Goal: Information Seeking & Learning: Compare options

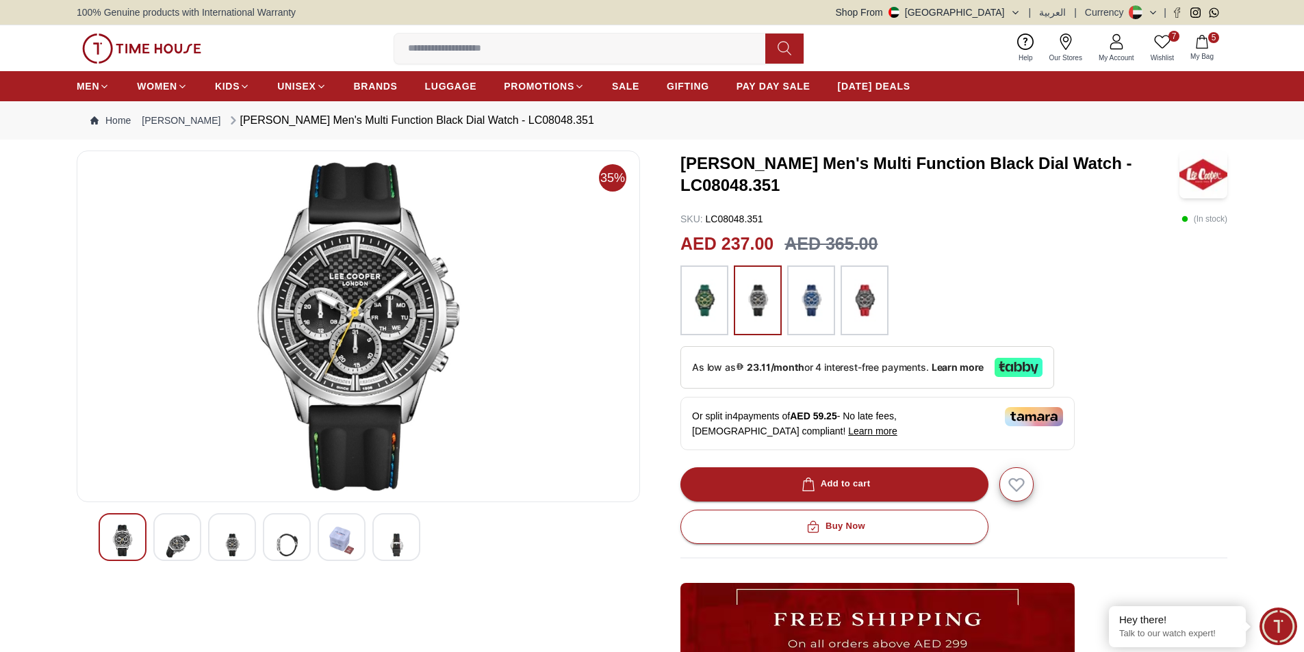
click at [705, 303] on img at bounding box center [704, 300] width 34 height 56
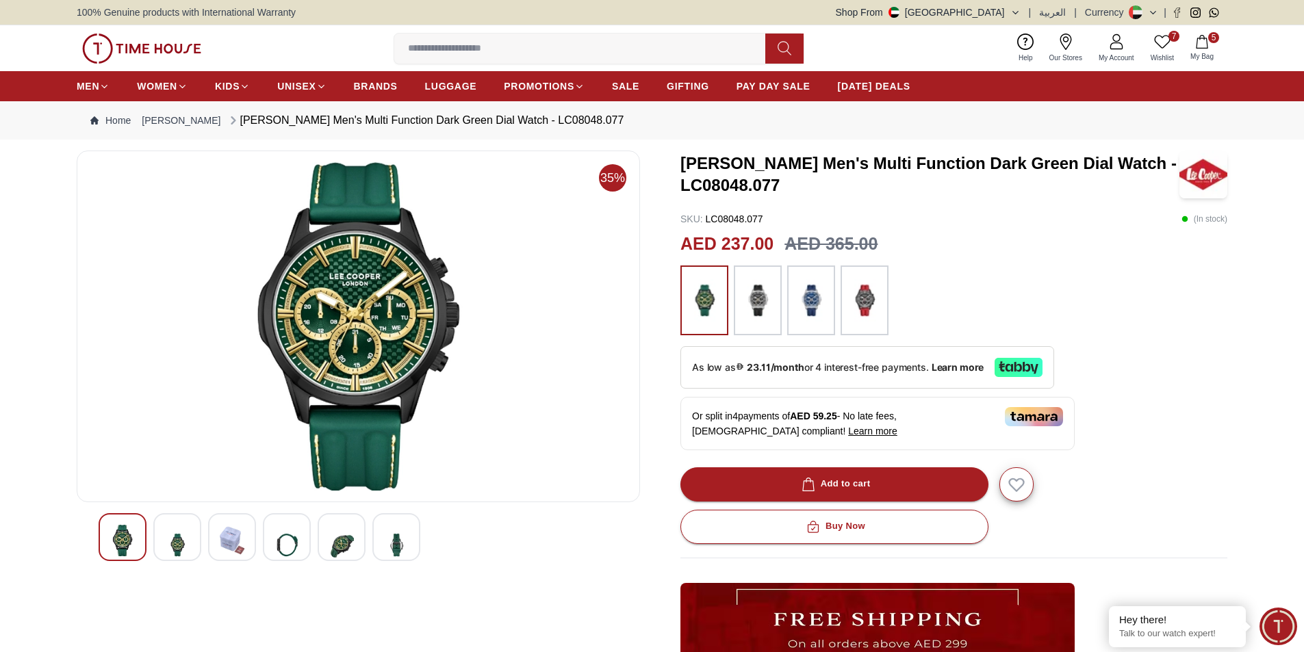
click at [813, 302] on img at bounding box center [811, 300] width 34 height 56
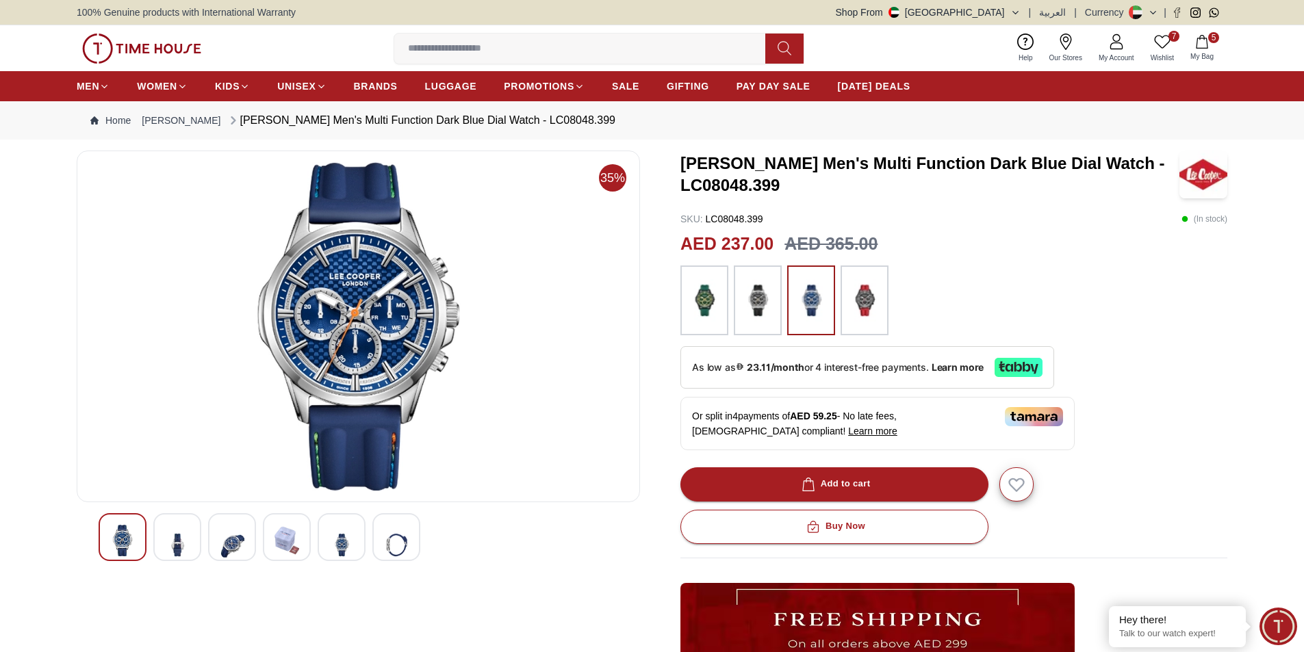
click at [879, 298] on img at bounding box center [865, 300] width 34 height 56
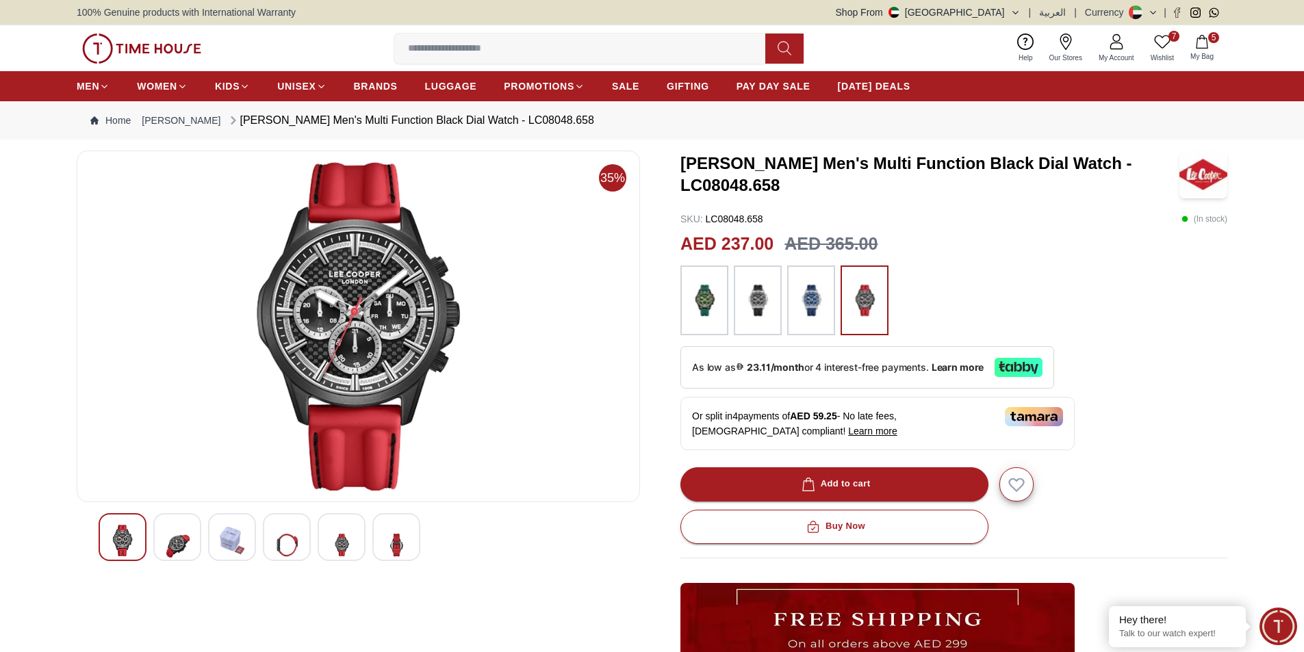
click at [351, 308] on img at bounding box center [358, 326] width 540 height 329
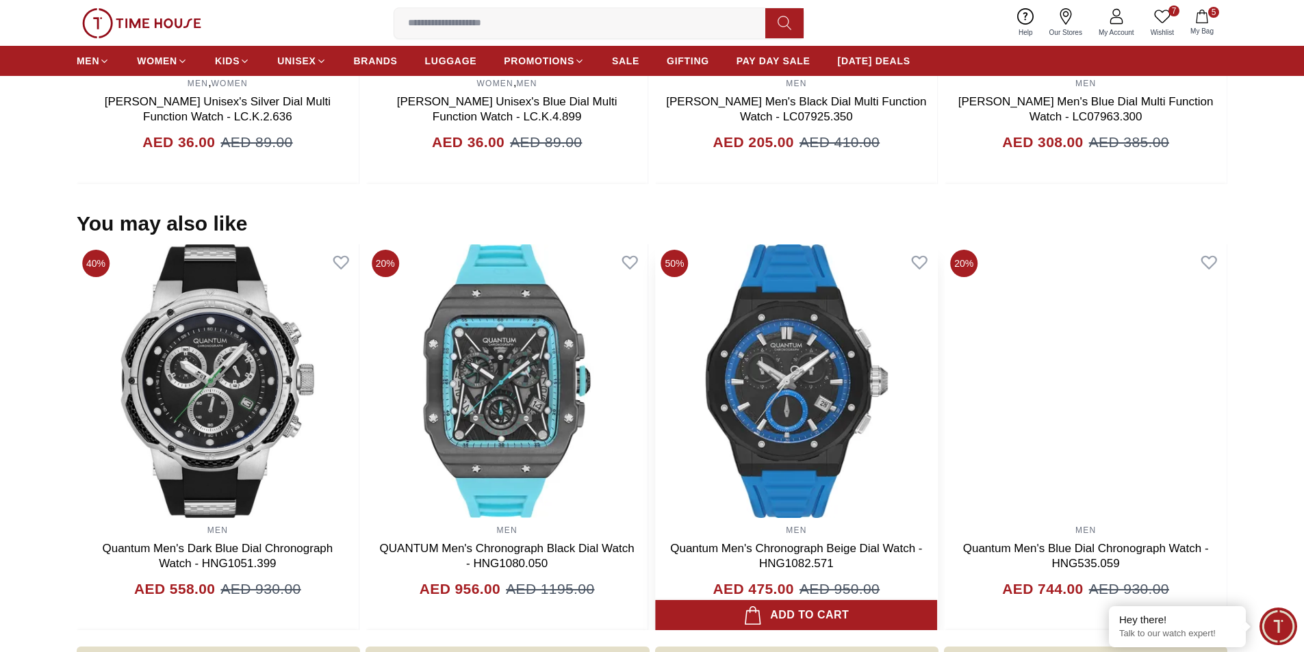
scroll to position [1232, 0]
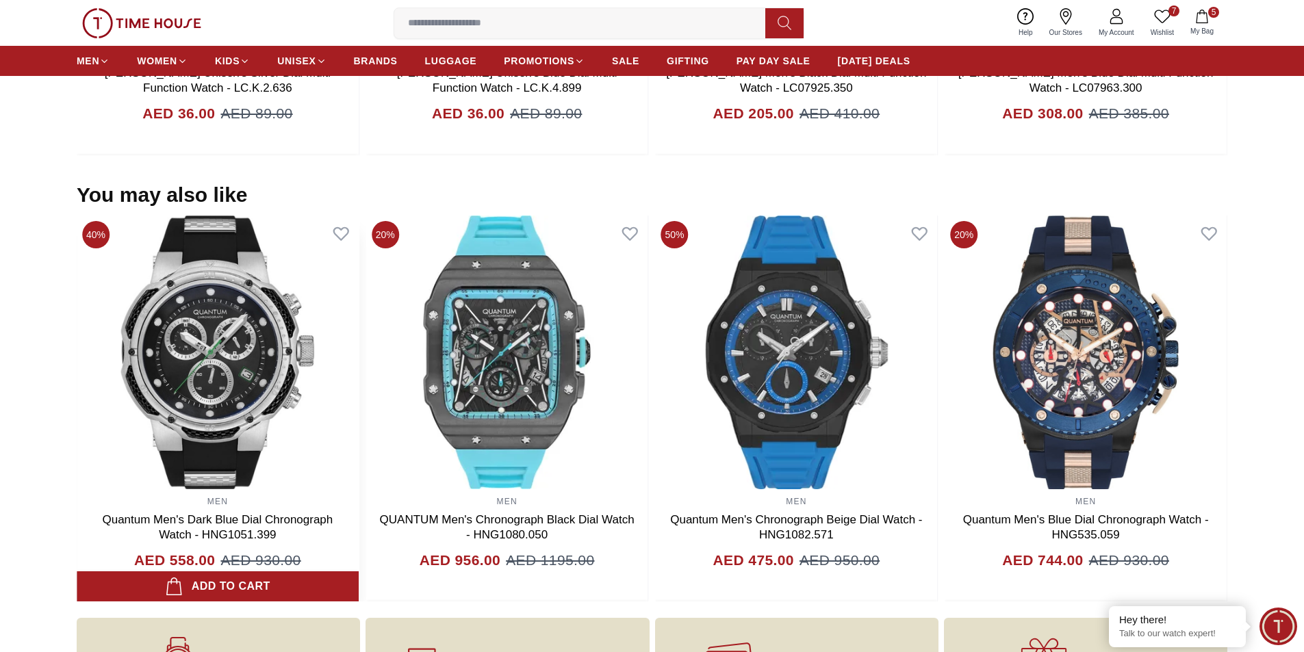
click at [211, 340] on img at bounding box center [218, 353] width 282 height 274
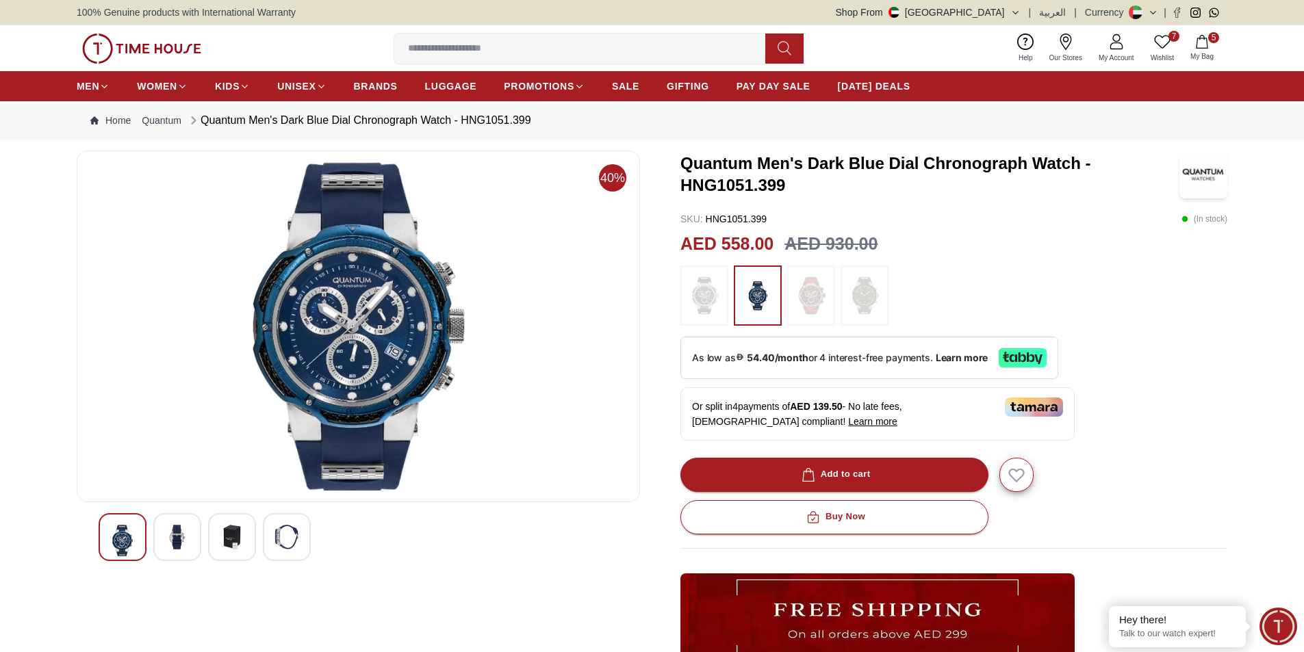
click at [170, 536] on img at bounding box center [177, 537] width 25 height 25
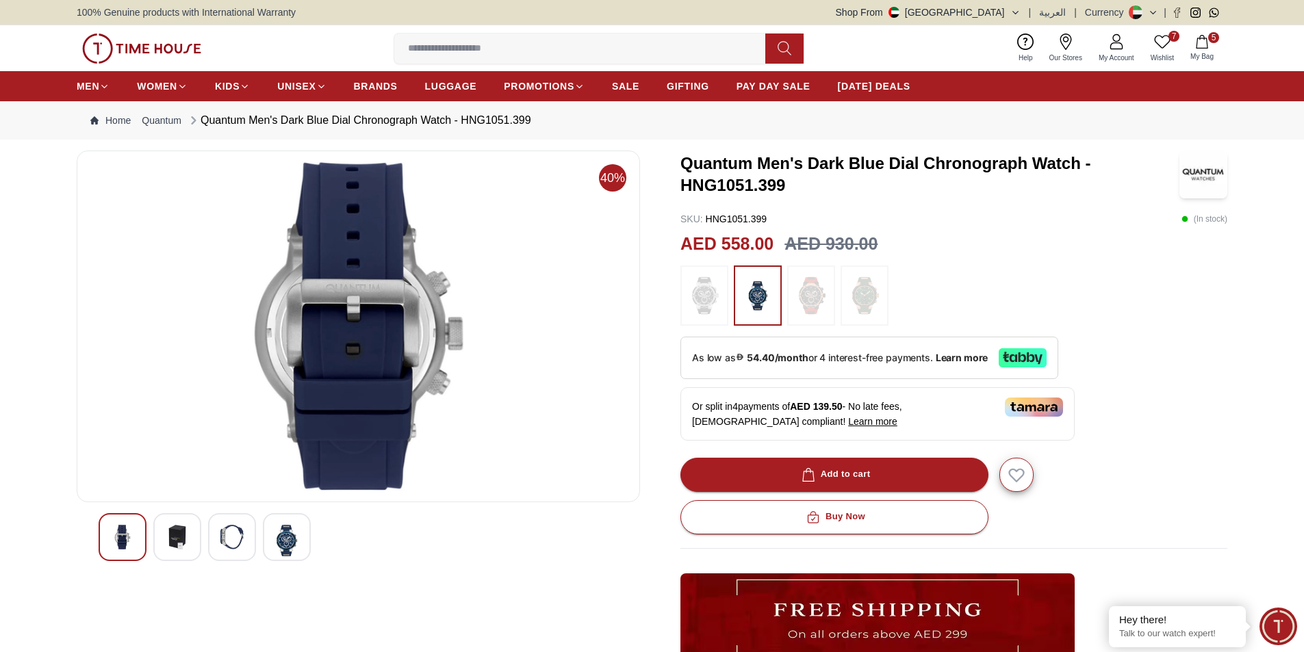
click at [221, 536] on img at bounding box center [232, 537] width 25 height 25
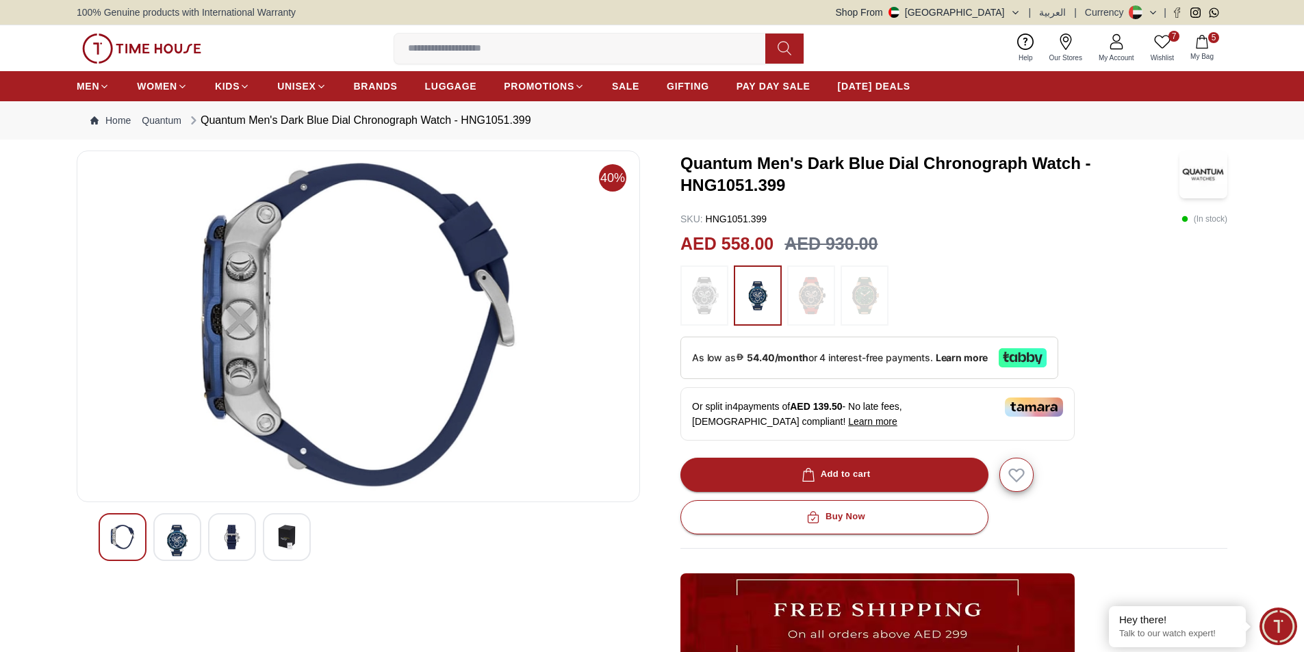
click at [294, 535] on img at bounding box center [287, 537] width 25 height 25
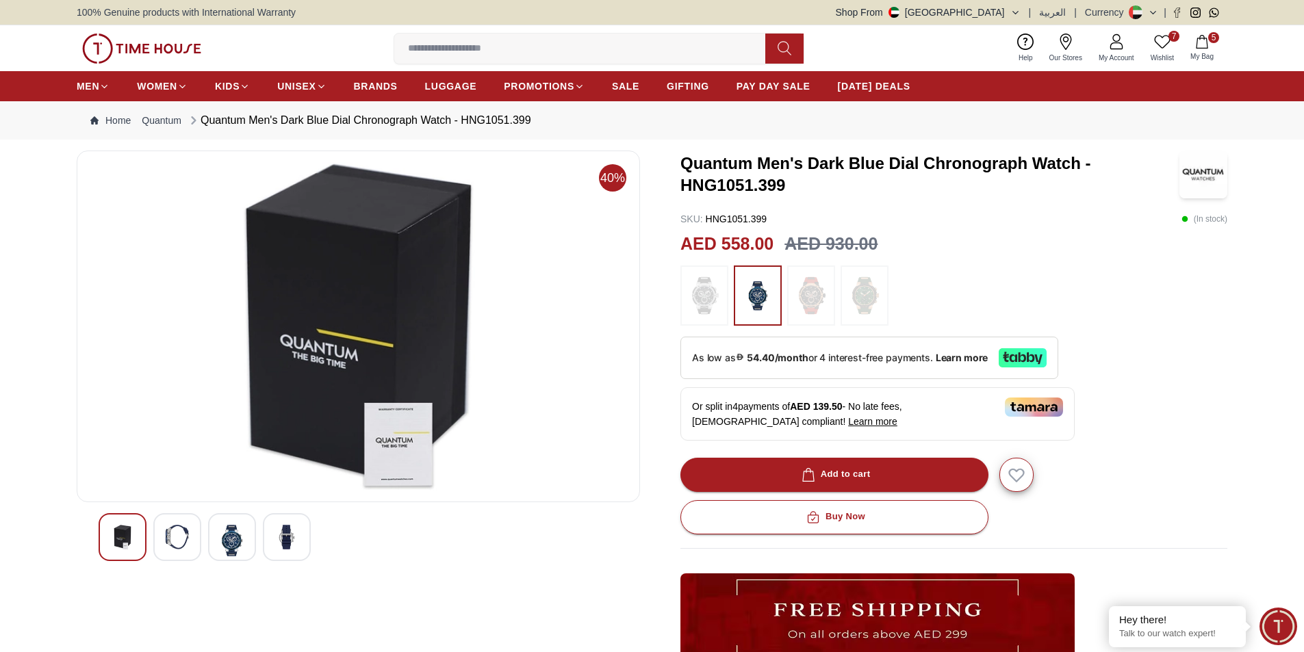
click at [239, 538] on img at bounding box center [232, 540] width 25 height 31
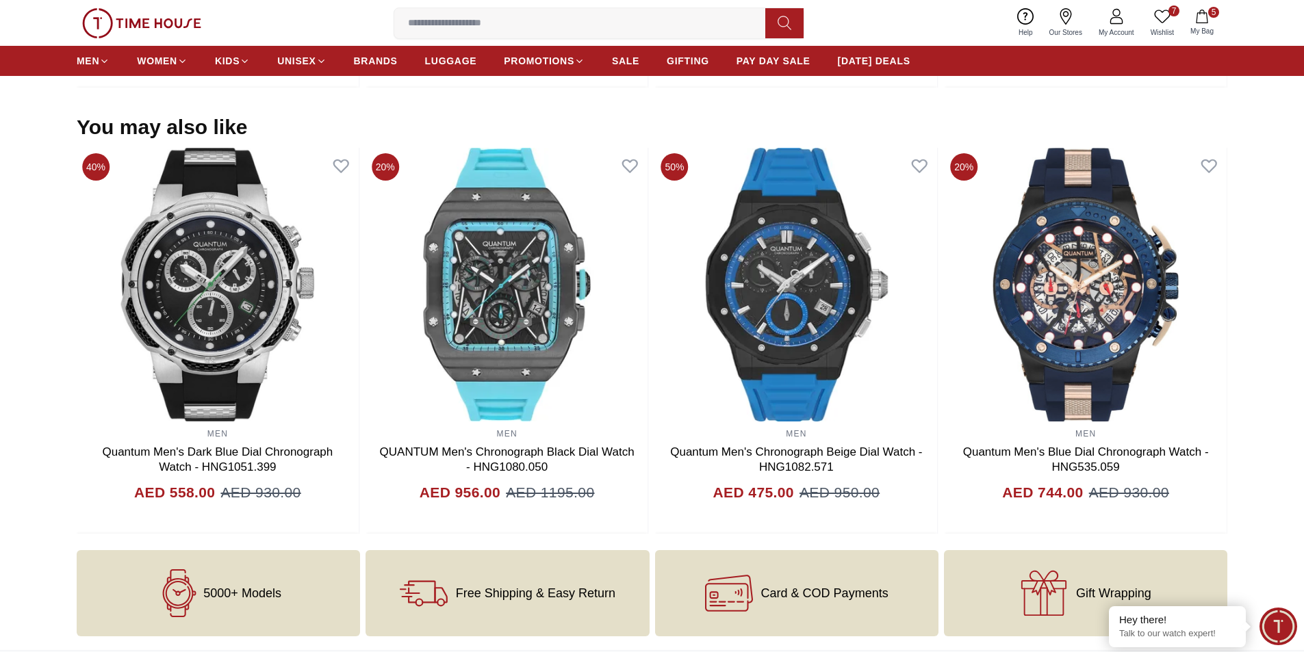
scroll to position [1115, 0]
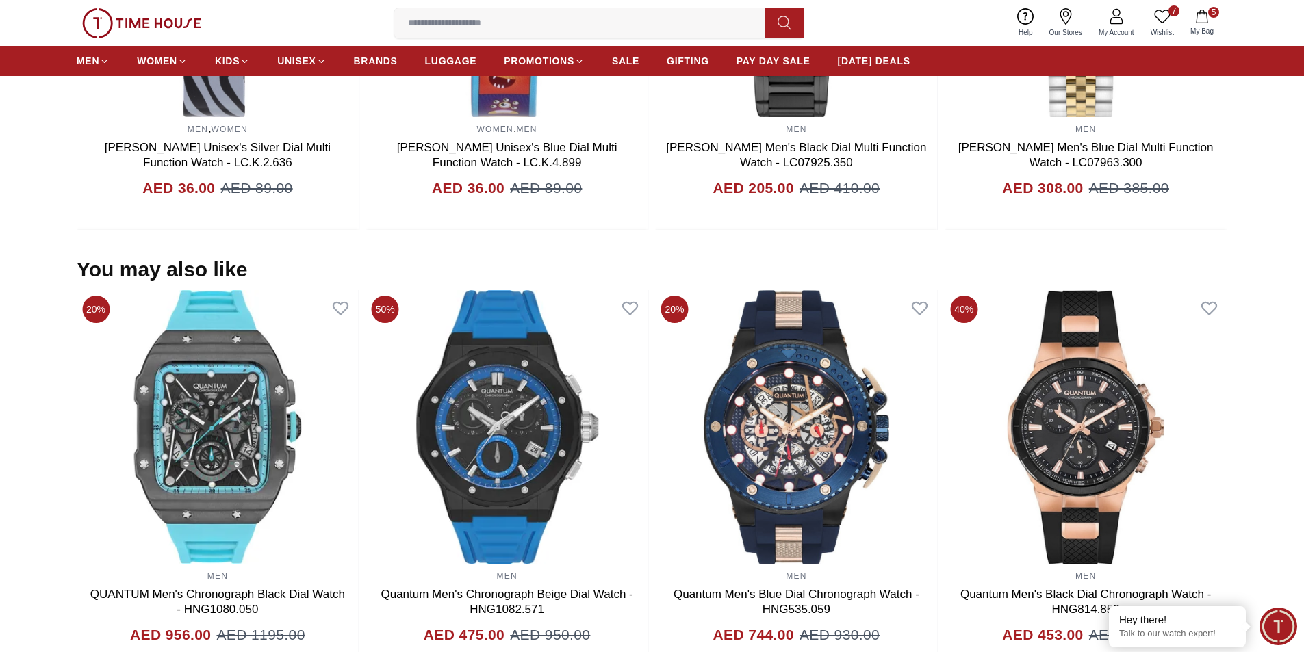
click at [512, 18] on input at bounding box center [585, 23] width 382 height 27
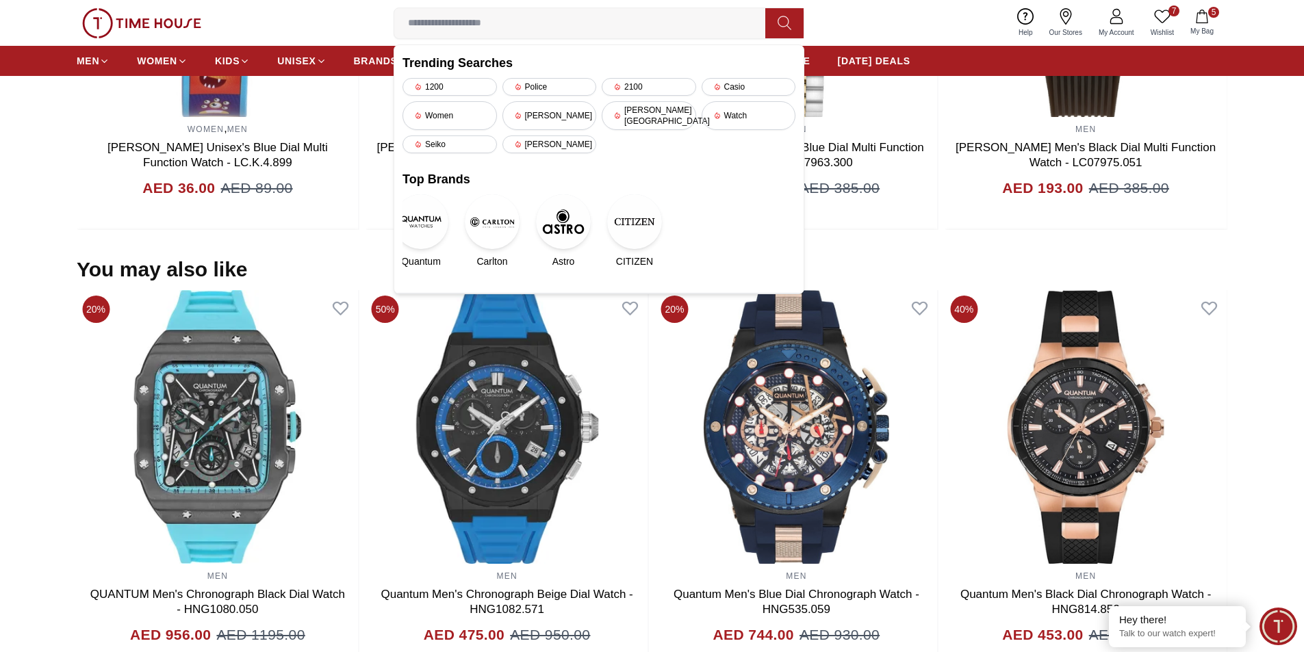
click at [874, 18] on div "7 Wishlist 5 My Bag Trending Searches 1200 Police 2100 Casio Women [PERSON_NAME…" at bounding box center [652, 23] width 1151 height 46
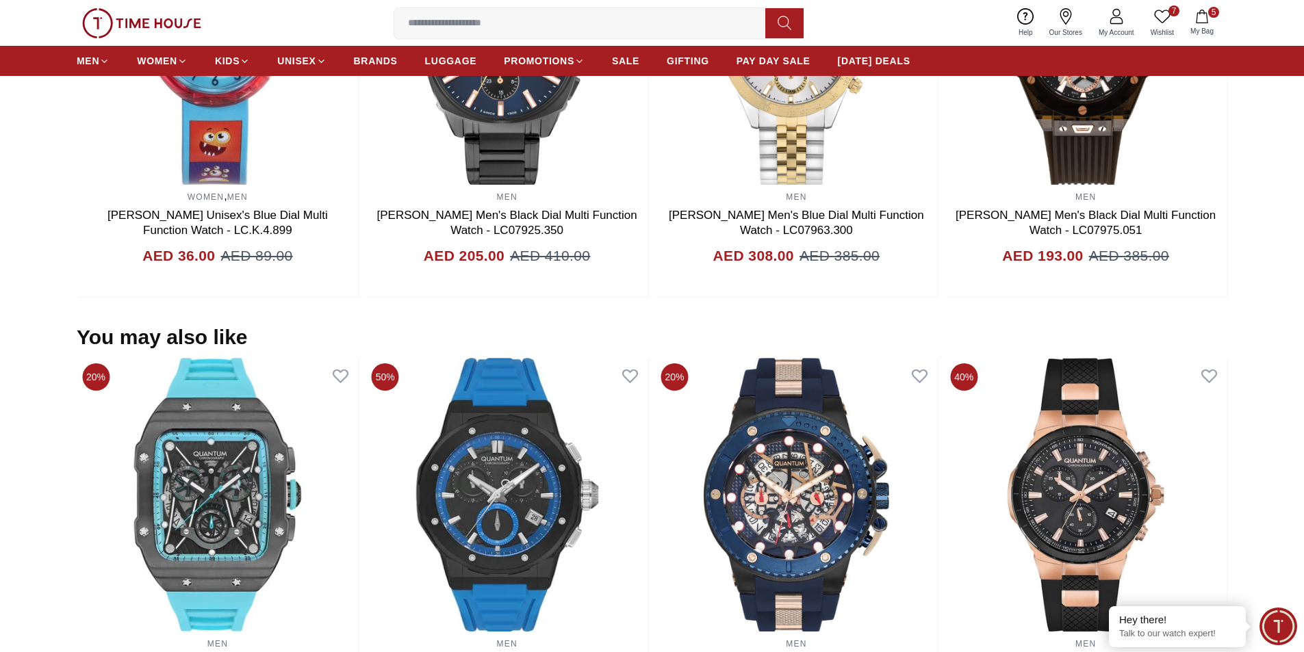
scroll to position [1184, 0]
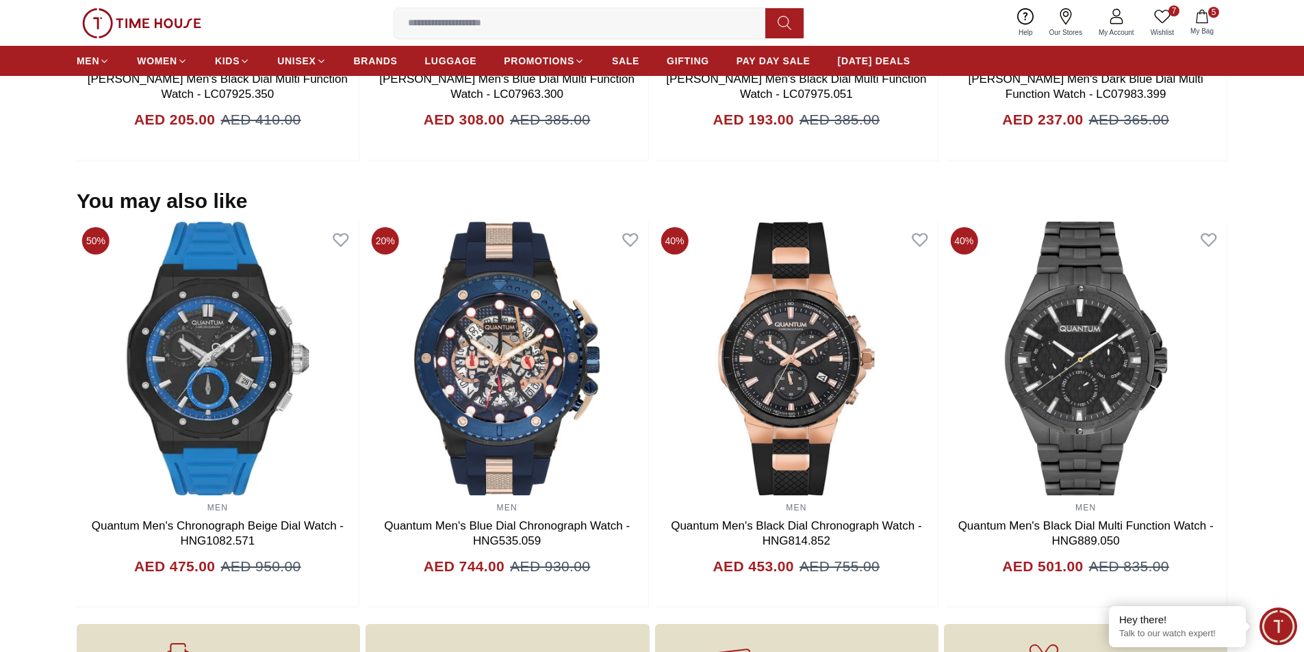
click at [487, 26] on input at bounding box center [585, 23] width 382 height 27
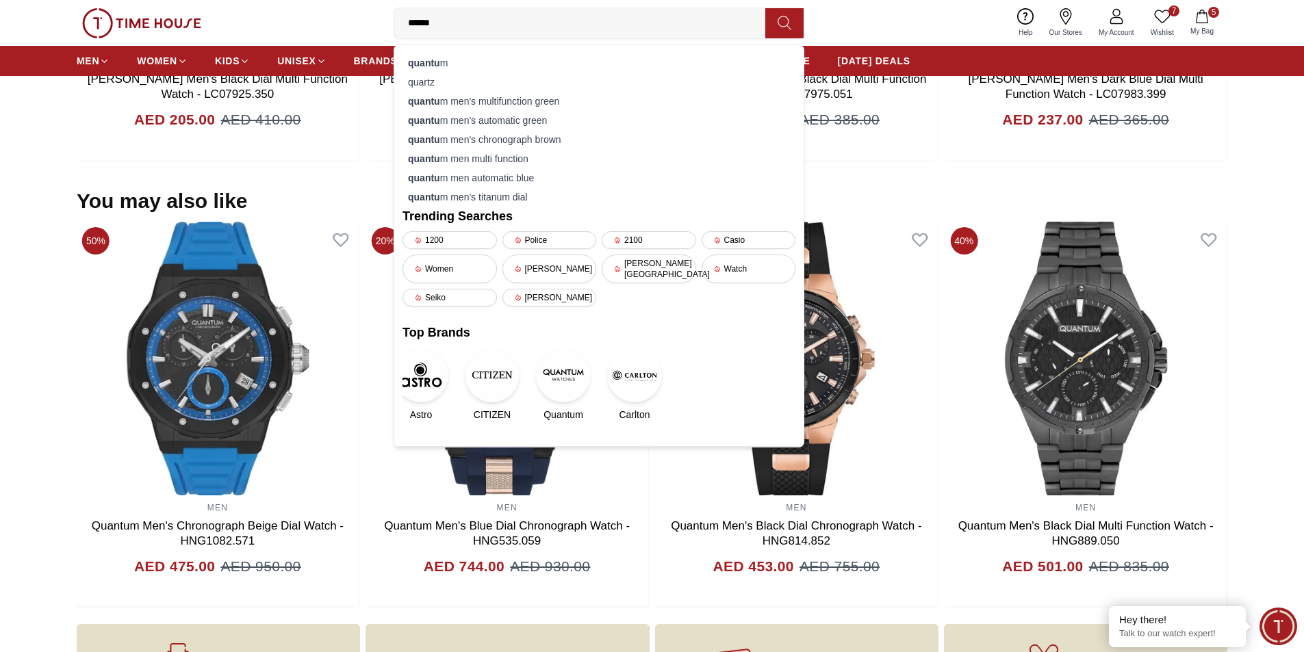
type input "*******"
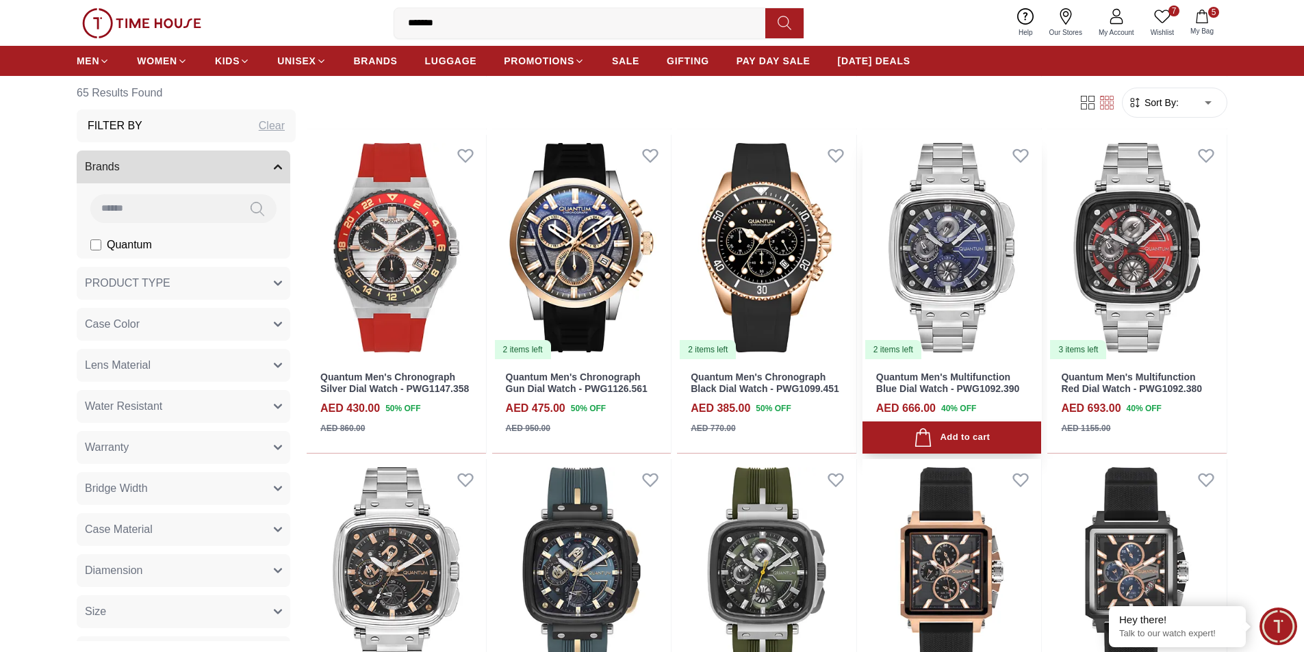
scroll to position [685, 0]
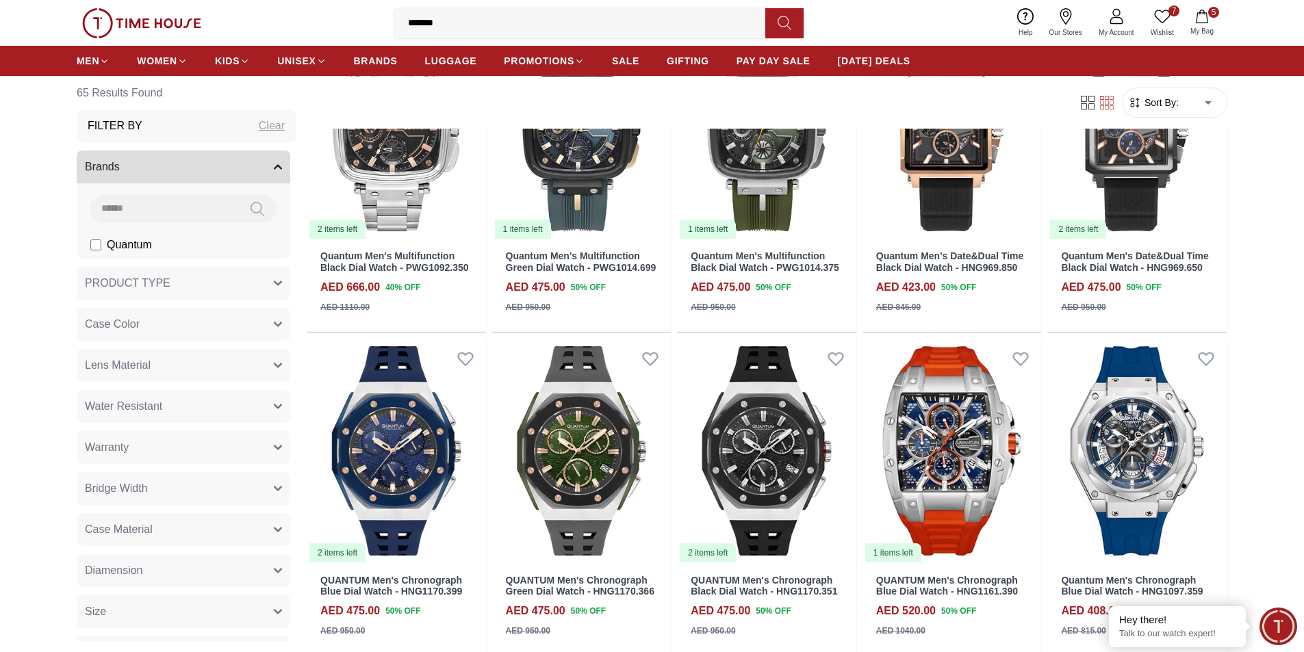
scroll to position [958, 0]
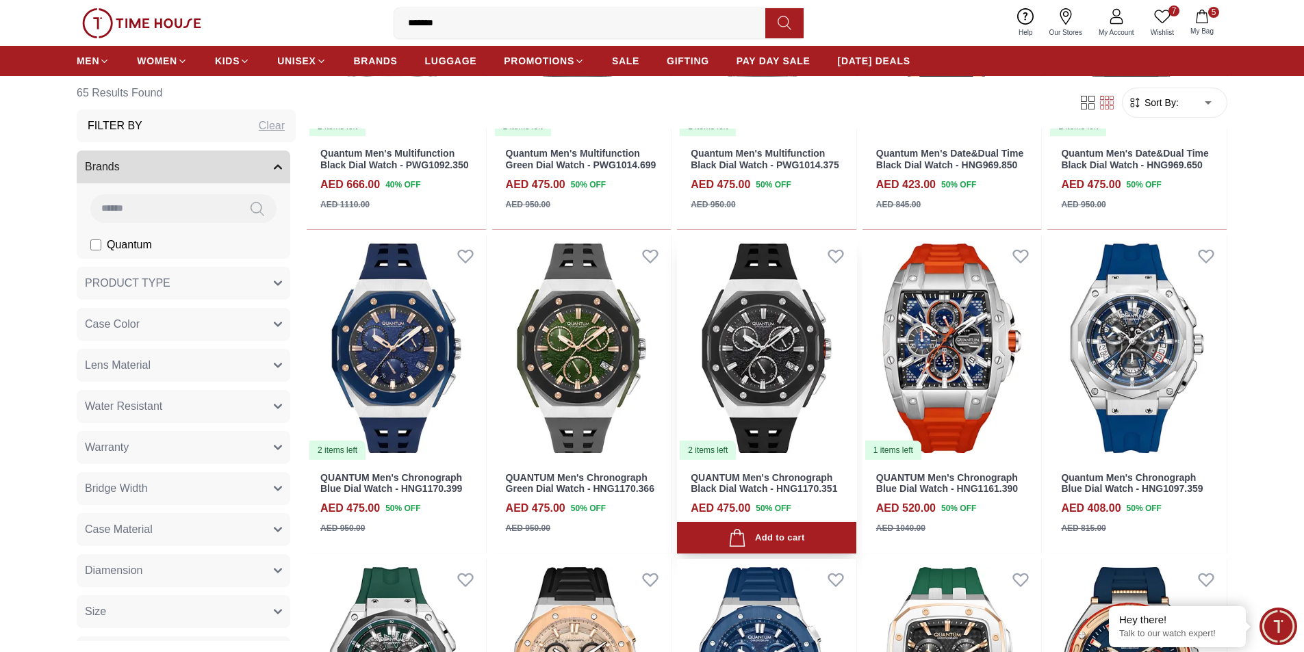
click at [769, 335] on img at bounding box center [766, 349] width 179 height 226
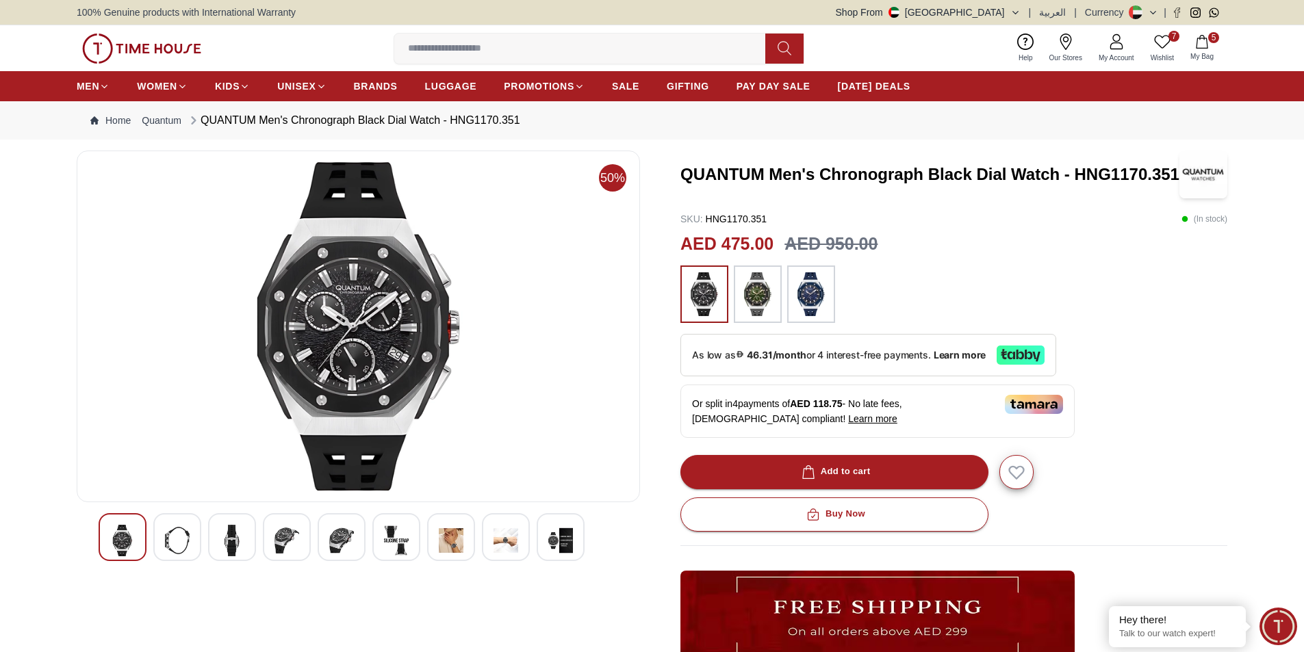
click at [357, 314] on img at bounding box center [358, 326] width 540 height 329
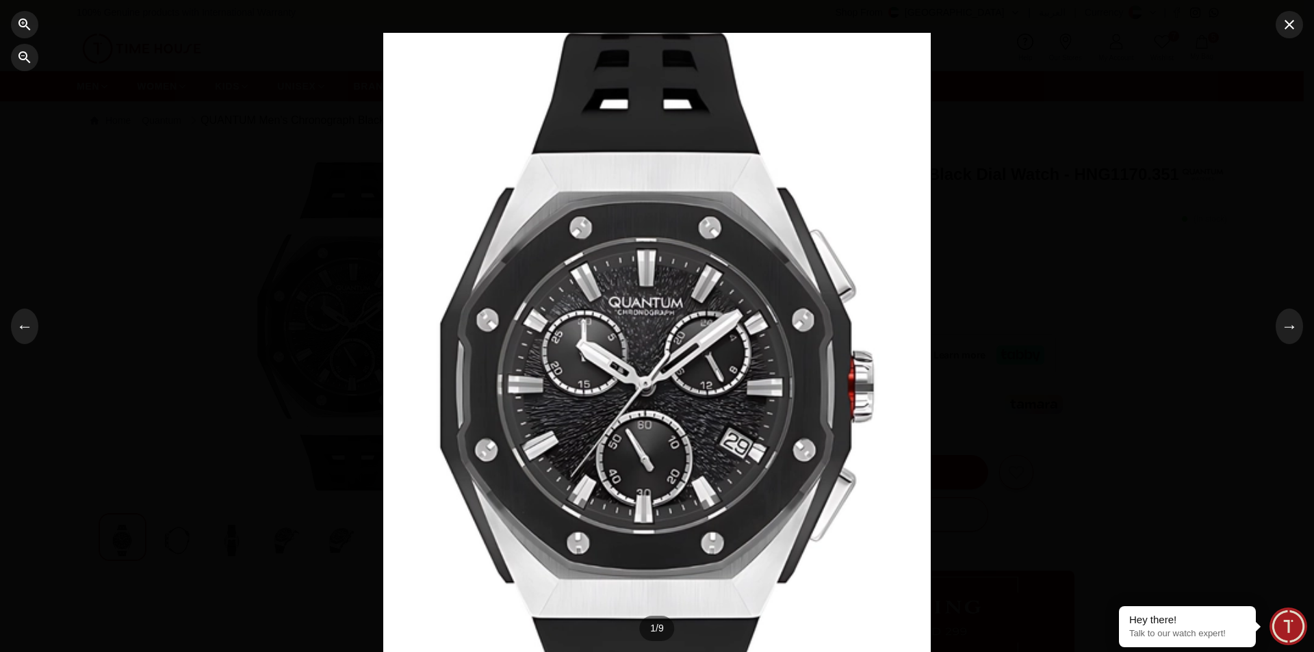
click at [641, 413] on div at bounding box center [657, 326] width 548 height 587
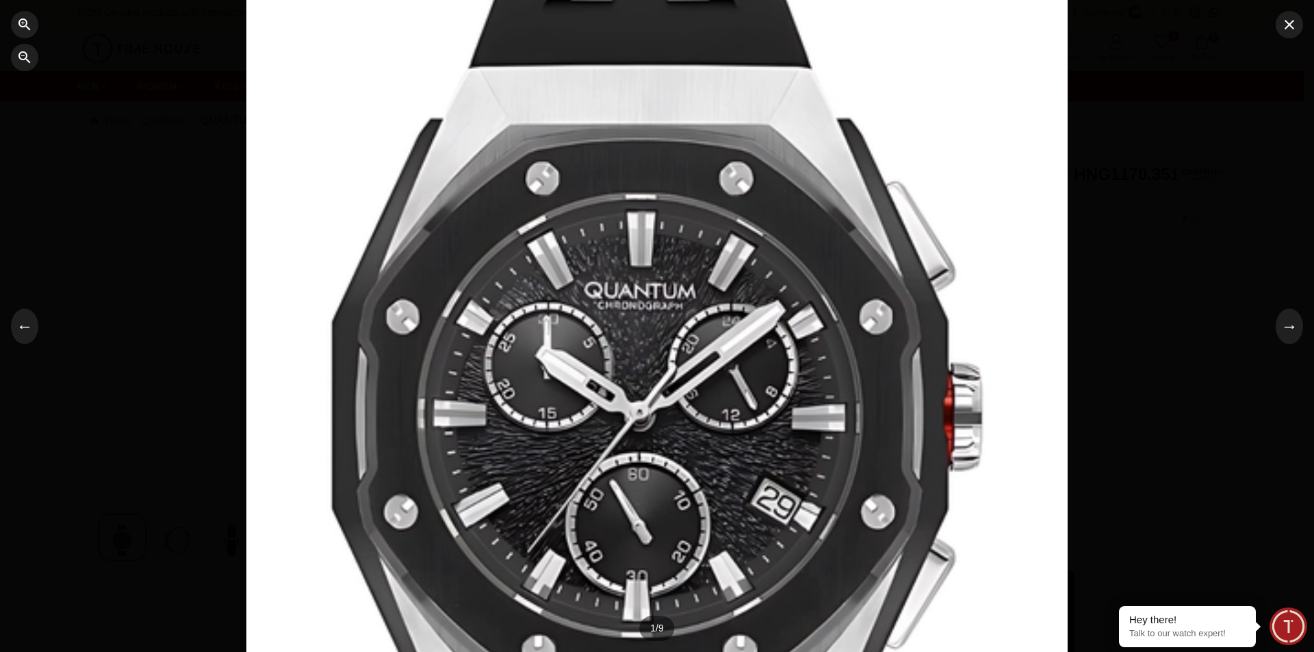
click at [641, 413] on div at bounding box center [657, 326] width 822 height 881
click at [1294, 335] on button "→" at bounding box center [1289, 327] width 27 height 36
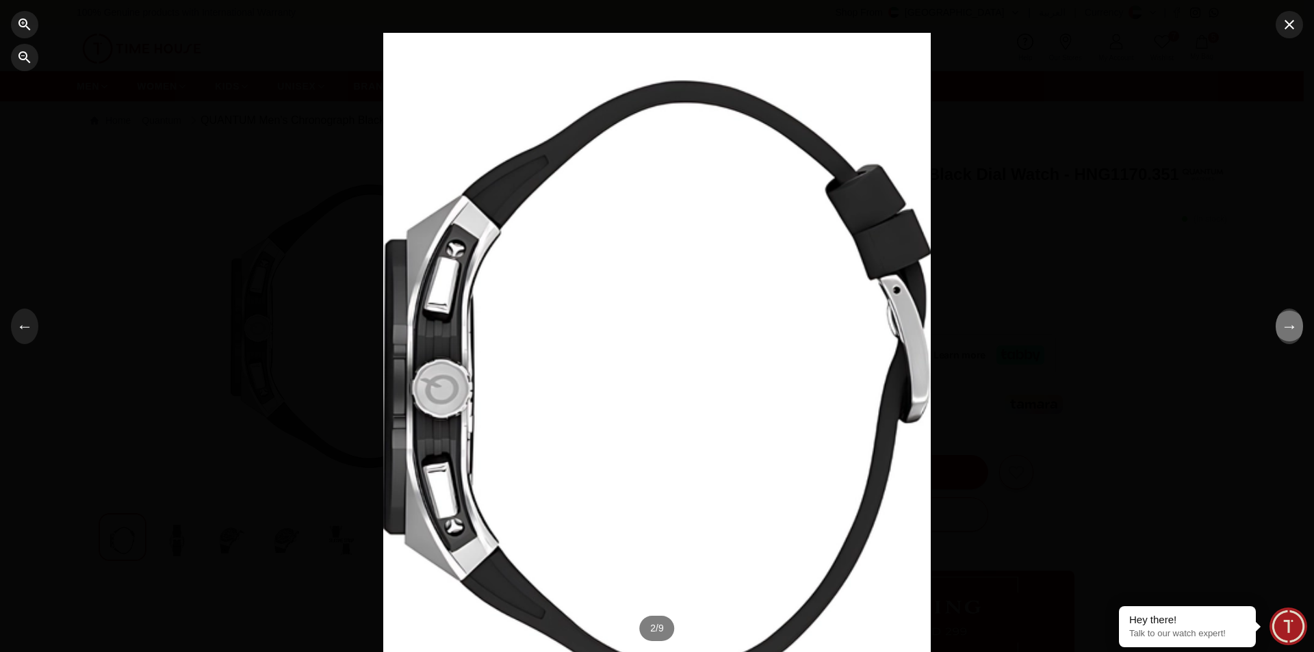
click at [1297, 327] on button "→" at bounding box center [1289, 327] width 27 height 36
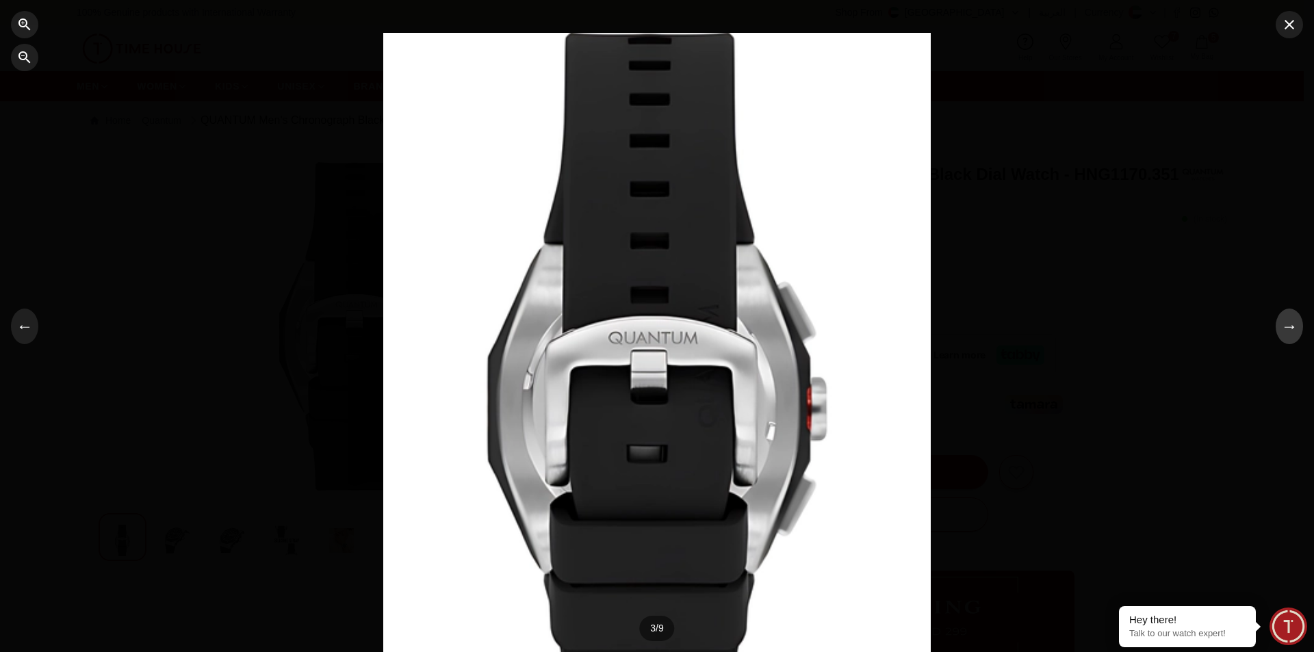
click at [1297, 327] on button "→" at bounding box center [1289, 327] width 27 height 36
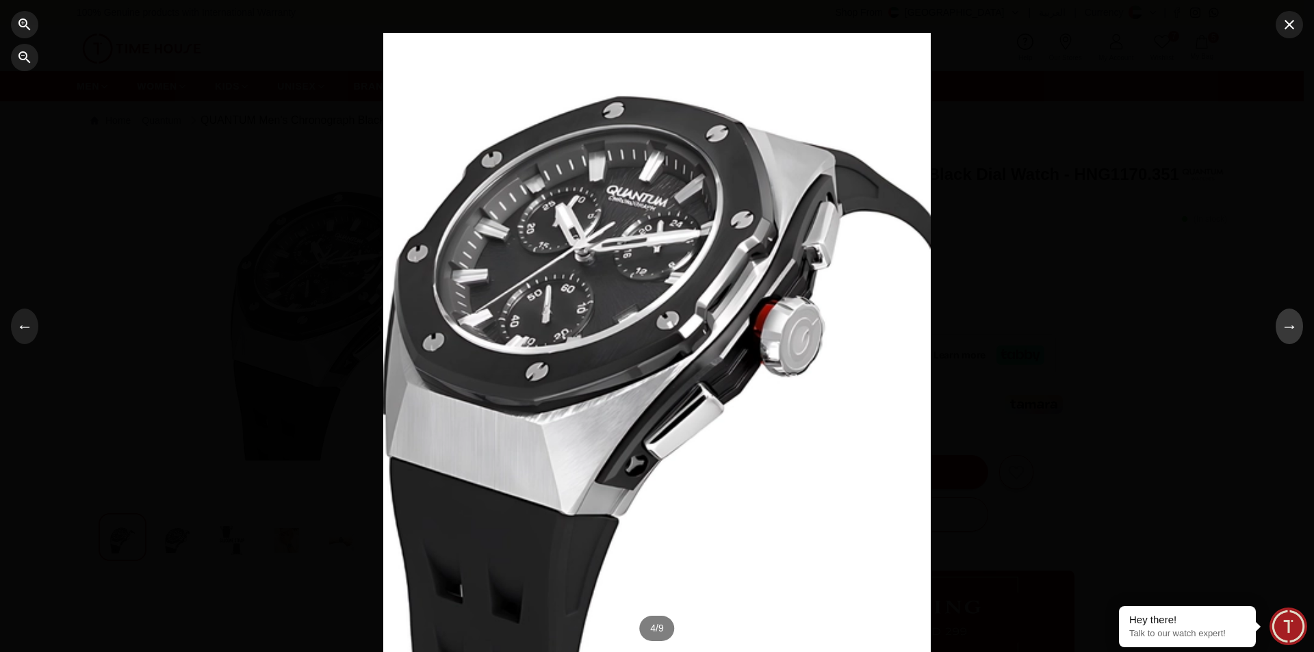
click at [1297, 327] on button "→" at bounding box center [1289, 327] width 27 height 36
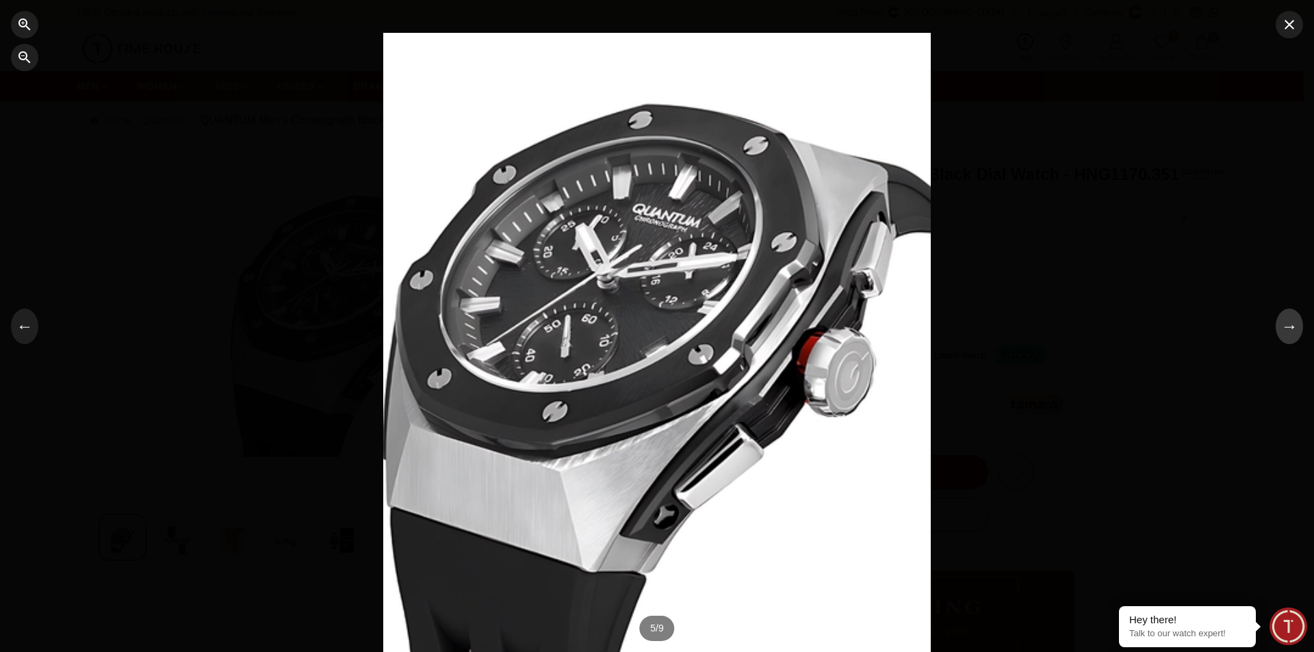
click at [1297, 327] on button "→" at bounding box center [1289, 327] width 27 height 36
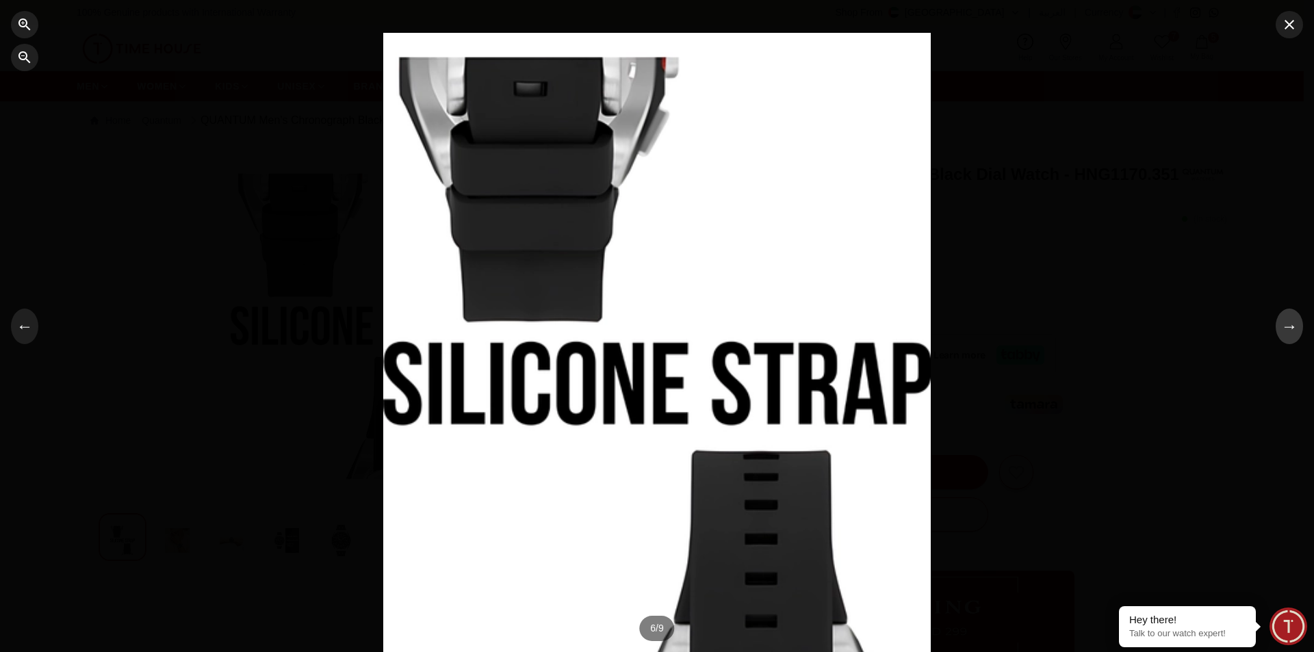
click at [1297, 327] on button "→" at bounding box center [1289, 327] width 27 height 36
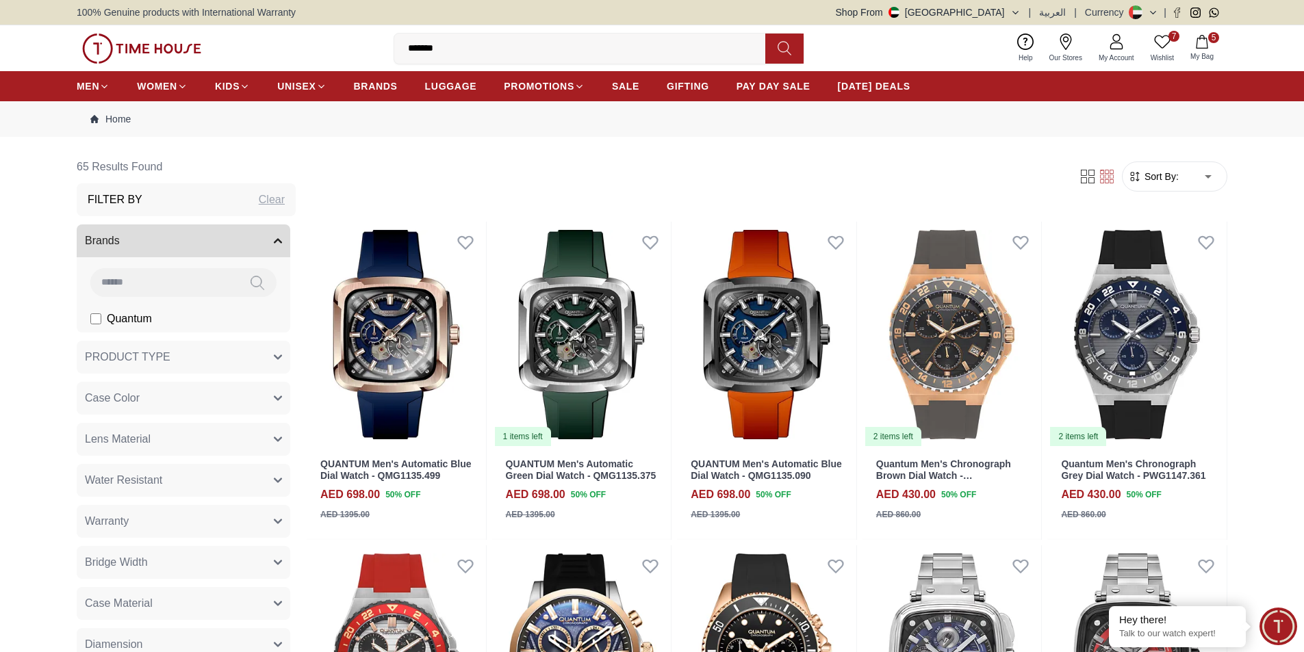
drag, startPoint x: 525, startPoint y: 51, endPoint x: 319, endPoint y: 27, distance: 207.5
click at [319, 27] on div "7 Wishlist 5 My Bag ******* quantum quantum men's multifunction green quantum m…" at bounding box center [652, 48] width 1151 height 46
type input "*******"
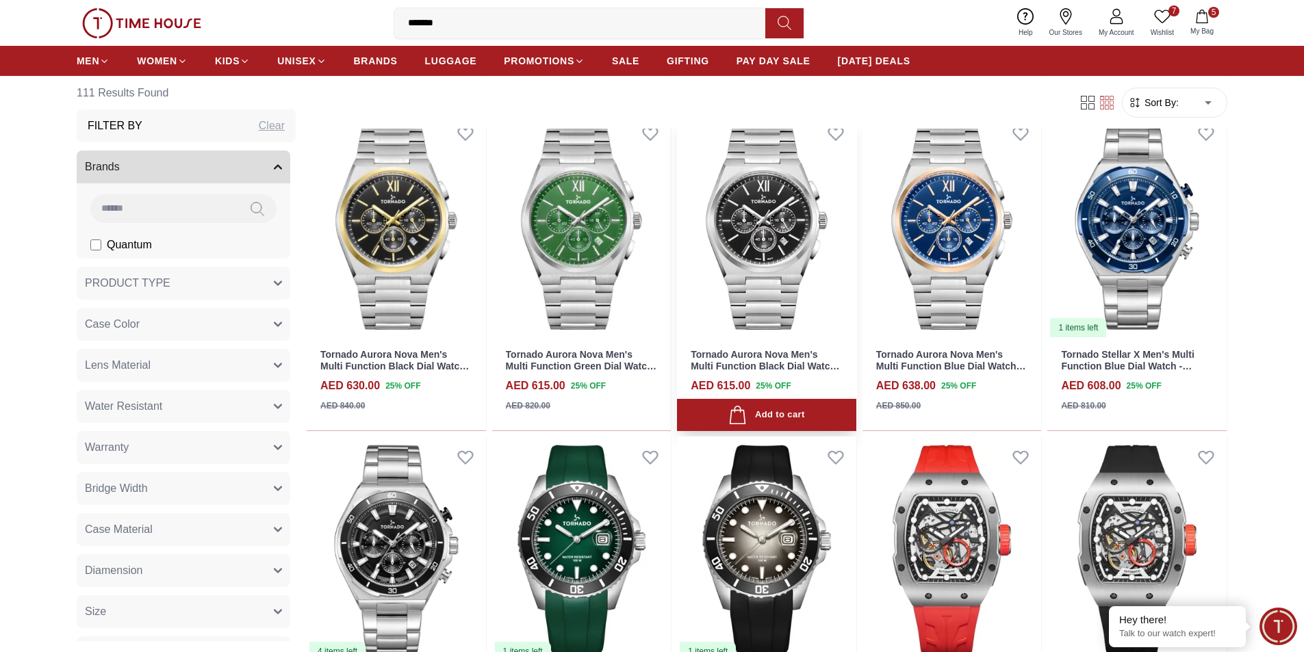
scroll to position [890, 0]
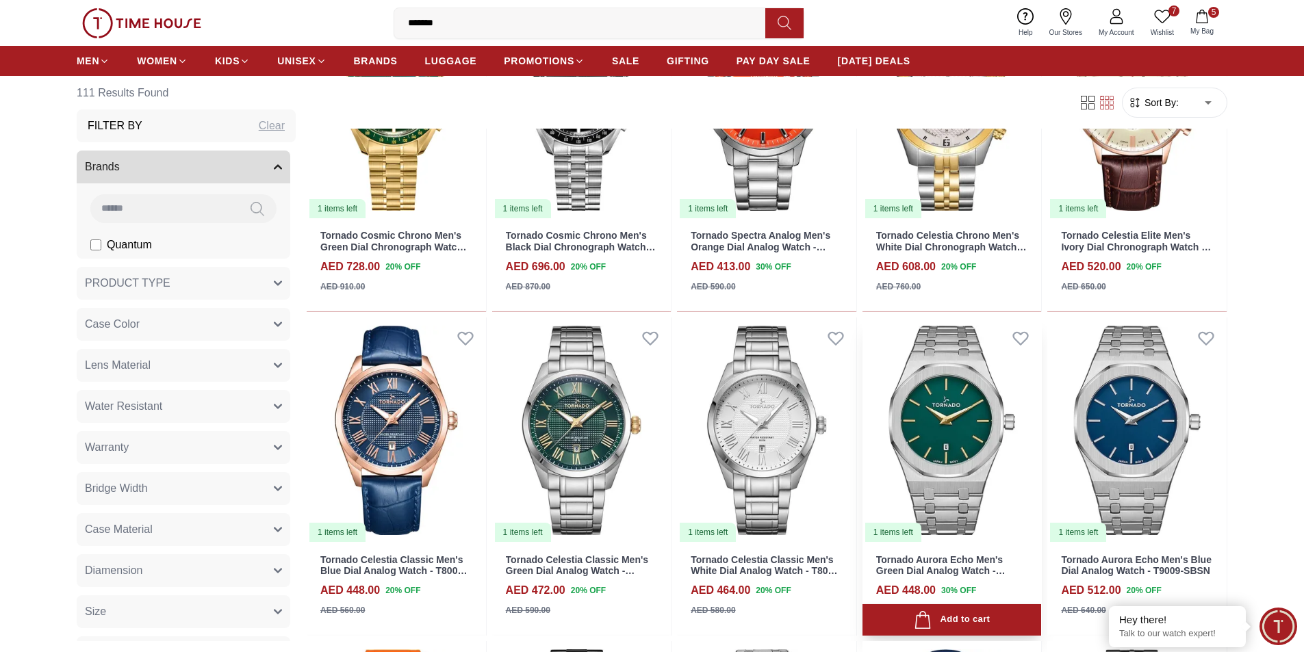
scroll to position [2122, 0]
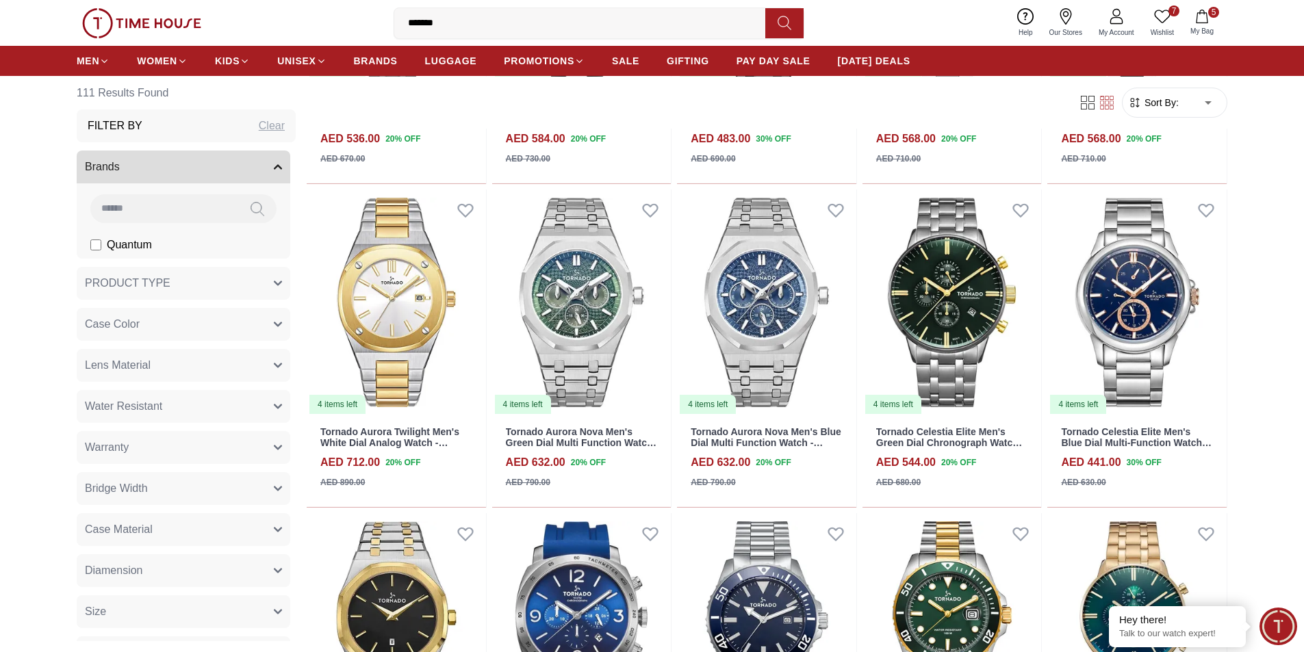
scroll to position [3081, 0]
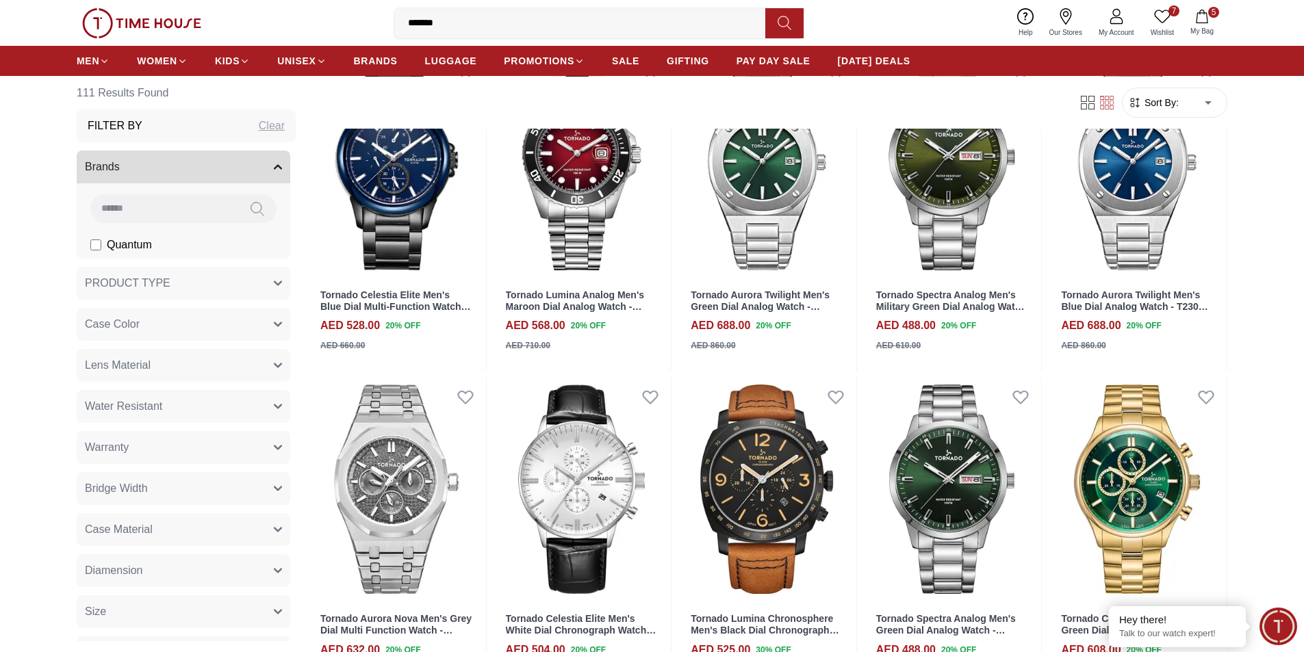
scroll to position [4724, 0]
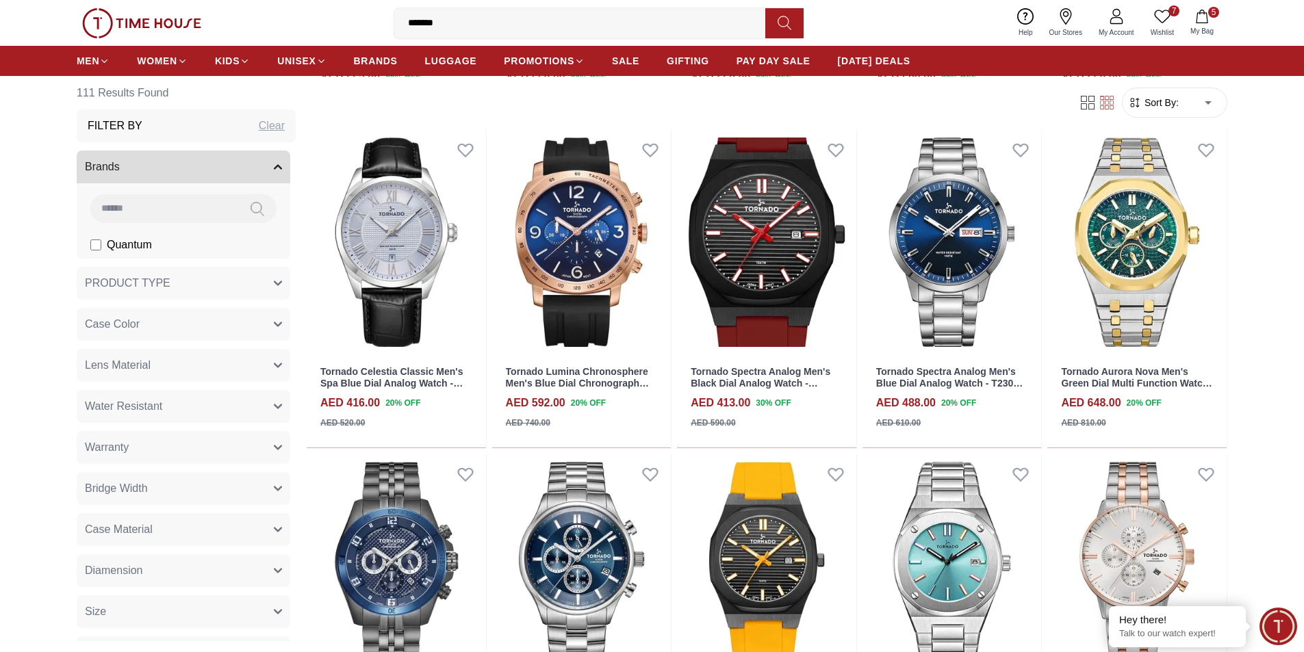
scroll to position [3294, 0]
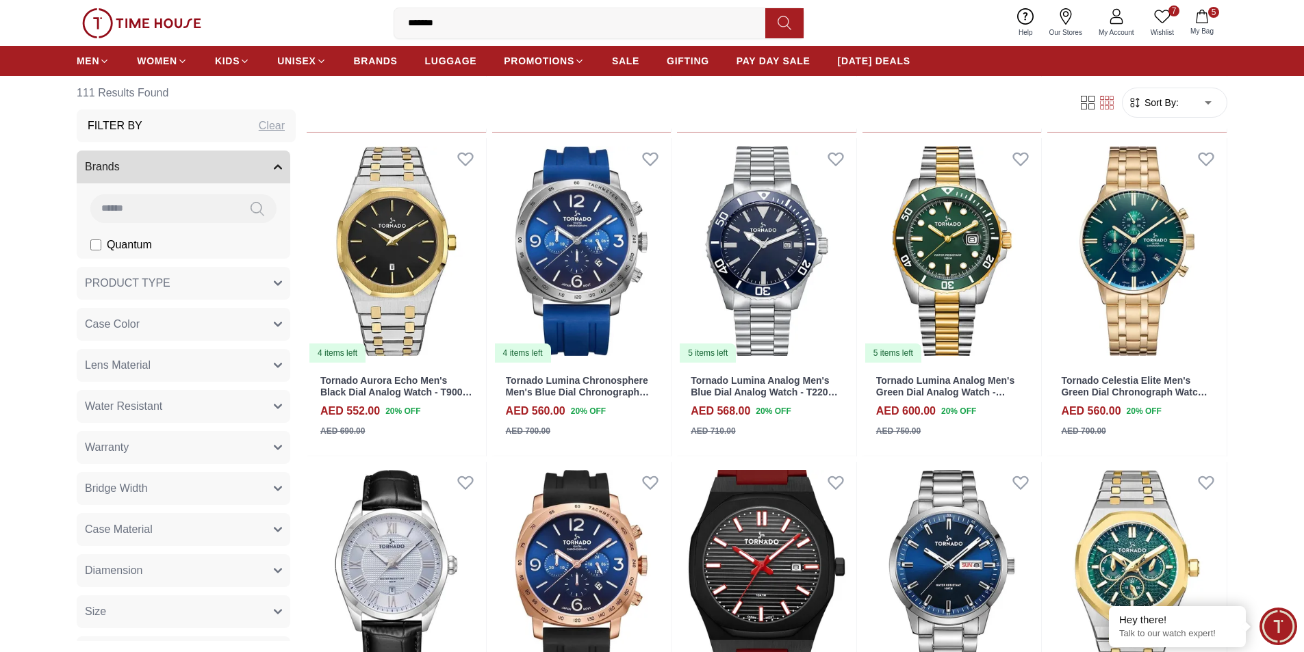
drag, startPoint x: 506, startPoint y: 26, endPoint x: 253, endPoint y: -23, distance: 257.9
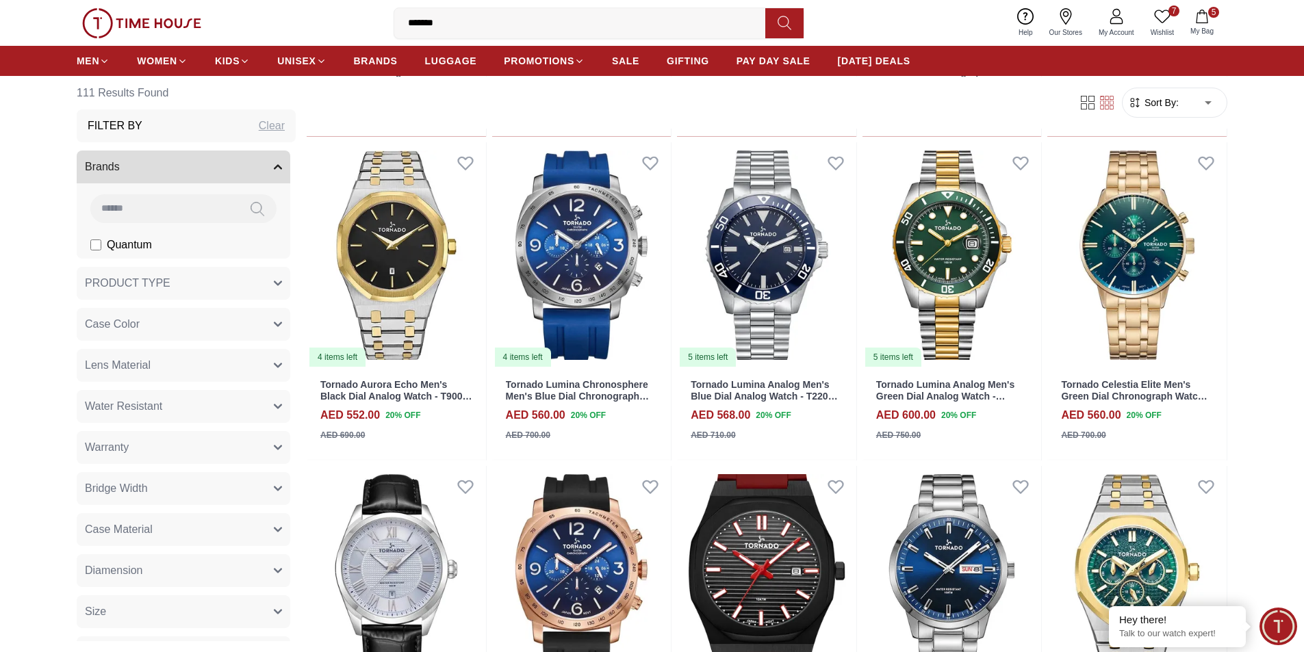
click at [253, 0] on html "100% Genuine products with International Warranty Shop From [GEOGRAPHIC_DATA] |…" at bounding box center [652, 128] width 1304 height 6897
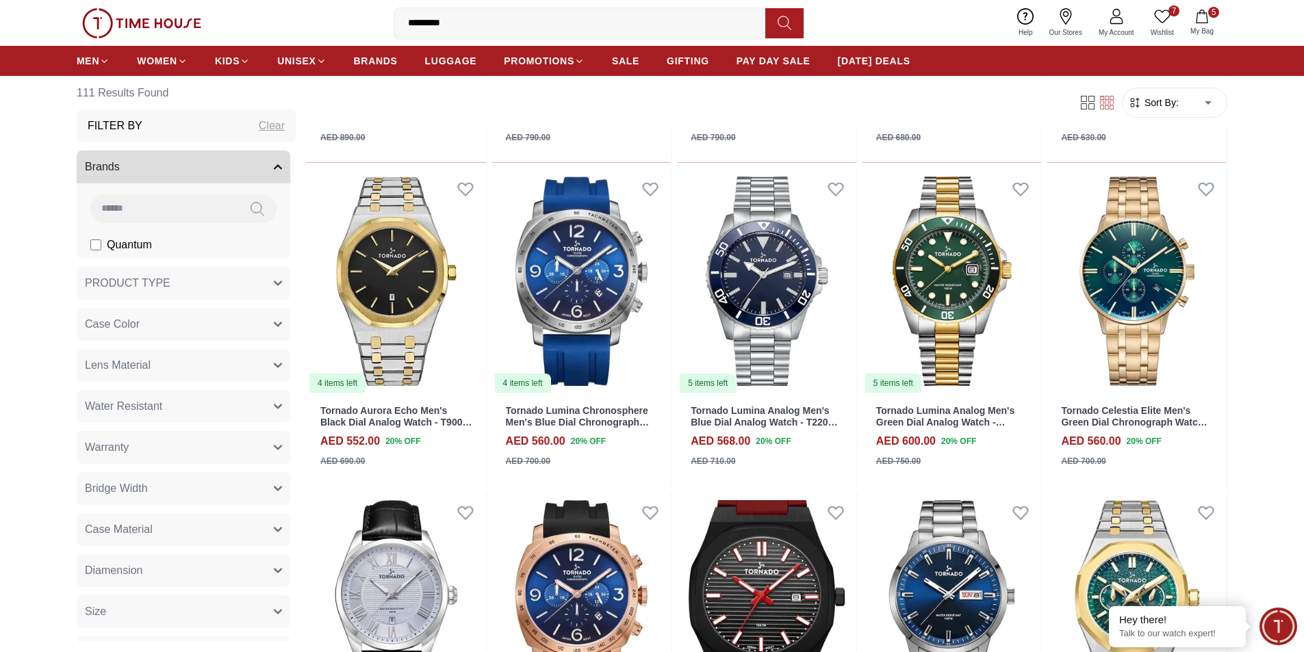
type input "**********"
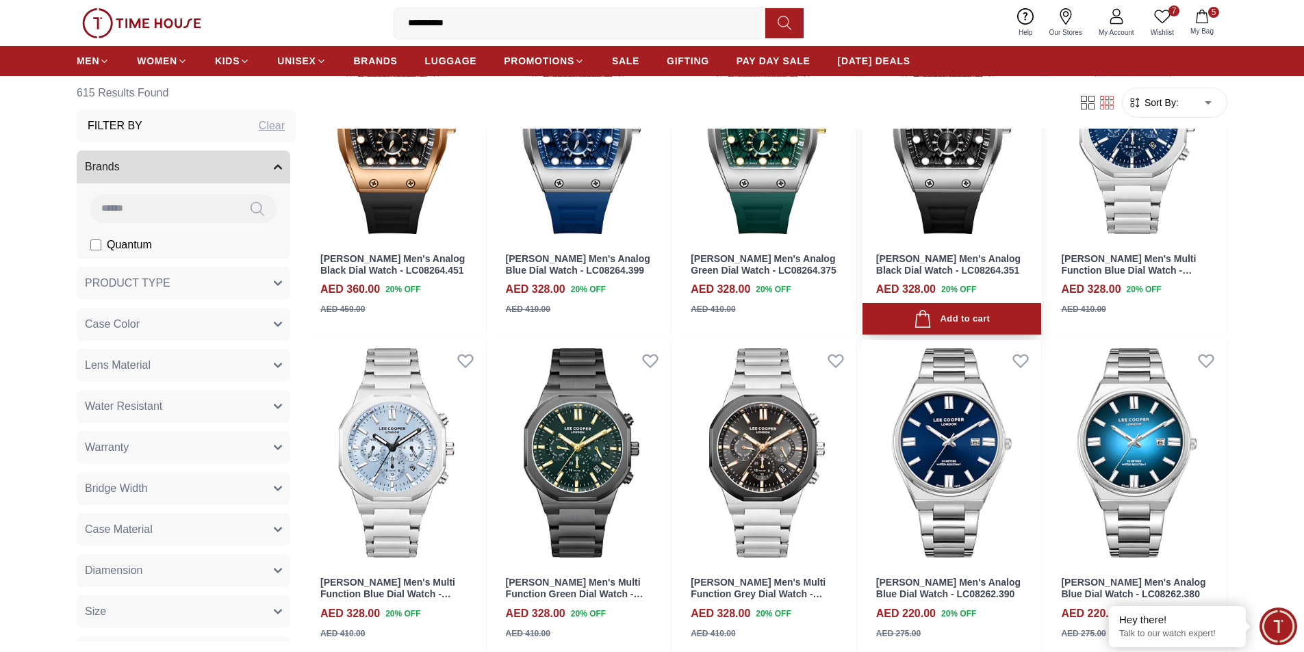
scroll to position [342, 0]
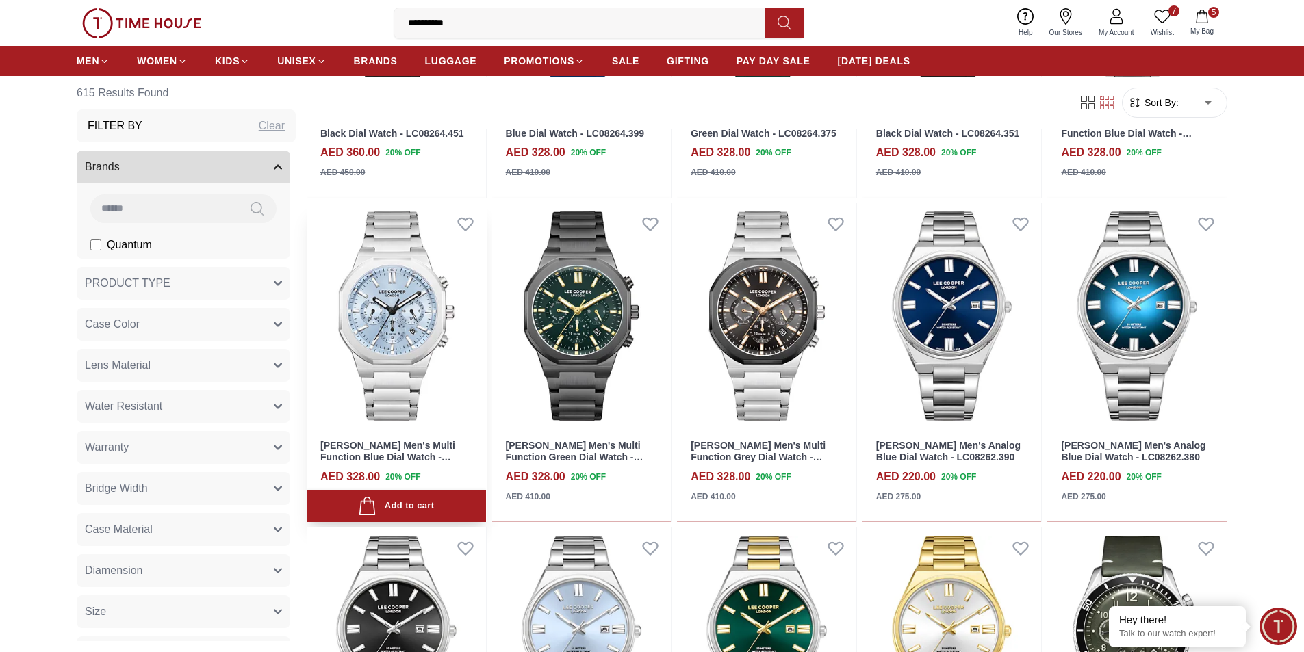
click at [394, 302] on img at bounding box center [396, 316] width 179 height 226
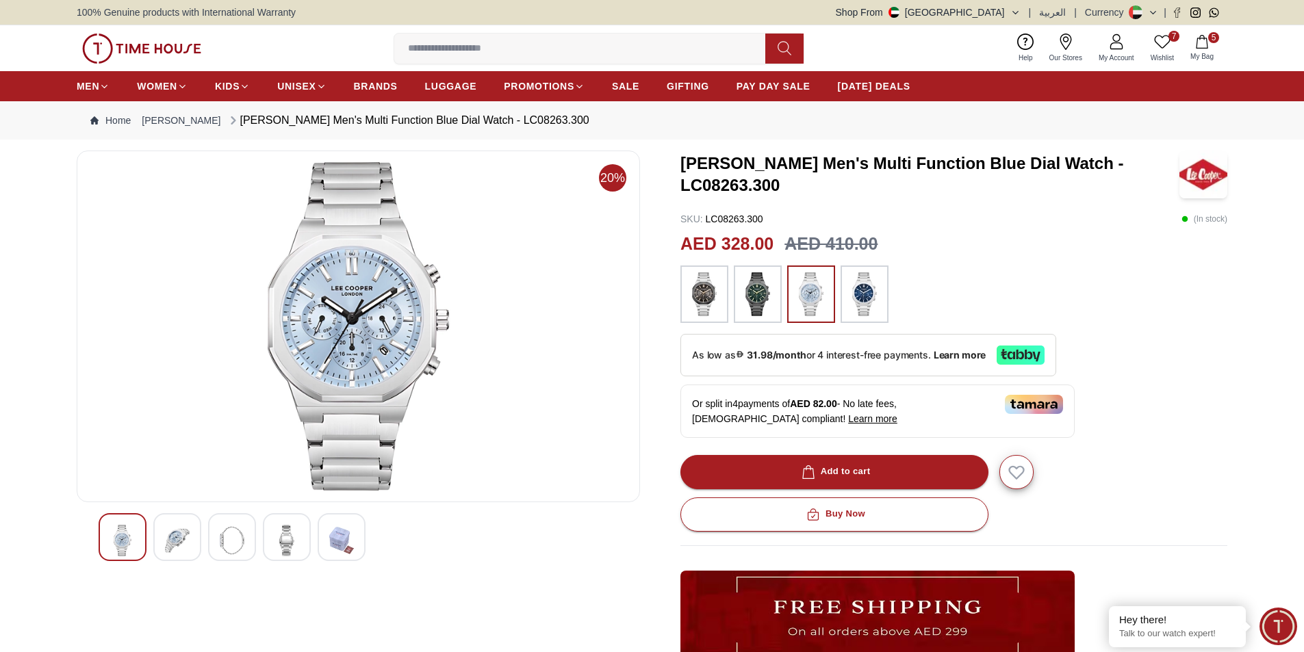
click at [701, 294] on img at bounding box center [704, 294] width 34 height 44
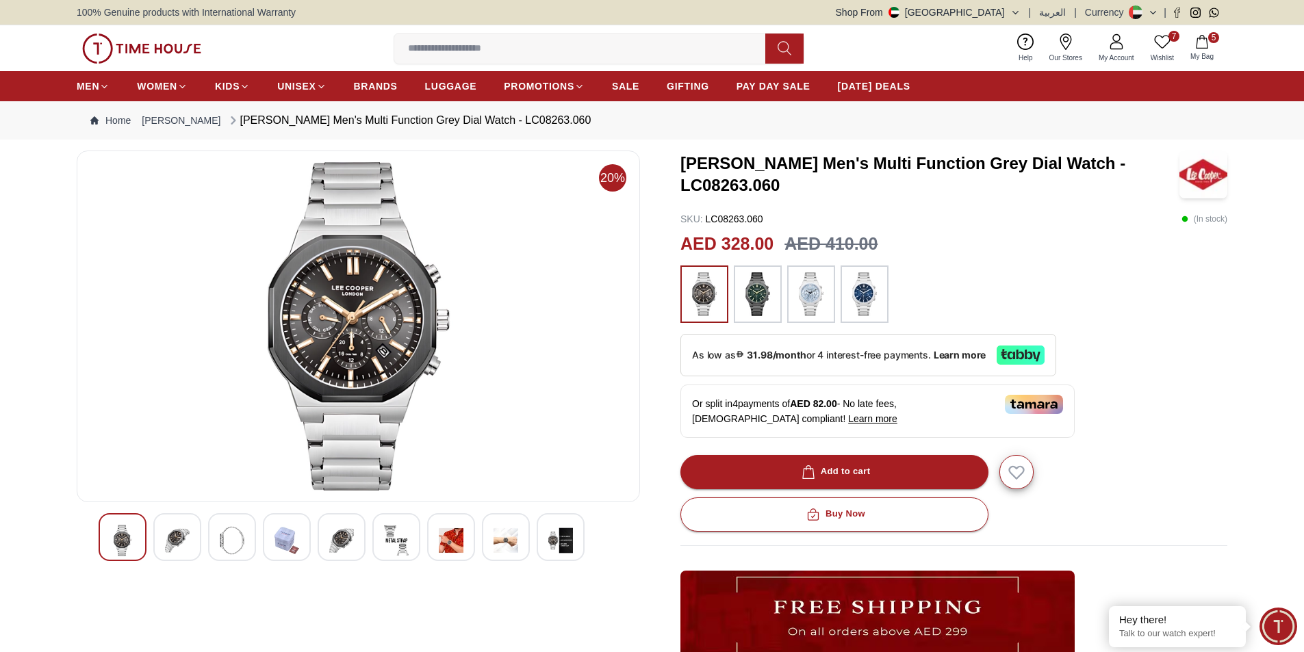
click at [762, 291] on img at bounding box center [758, 294] width 34 height 44
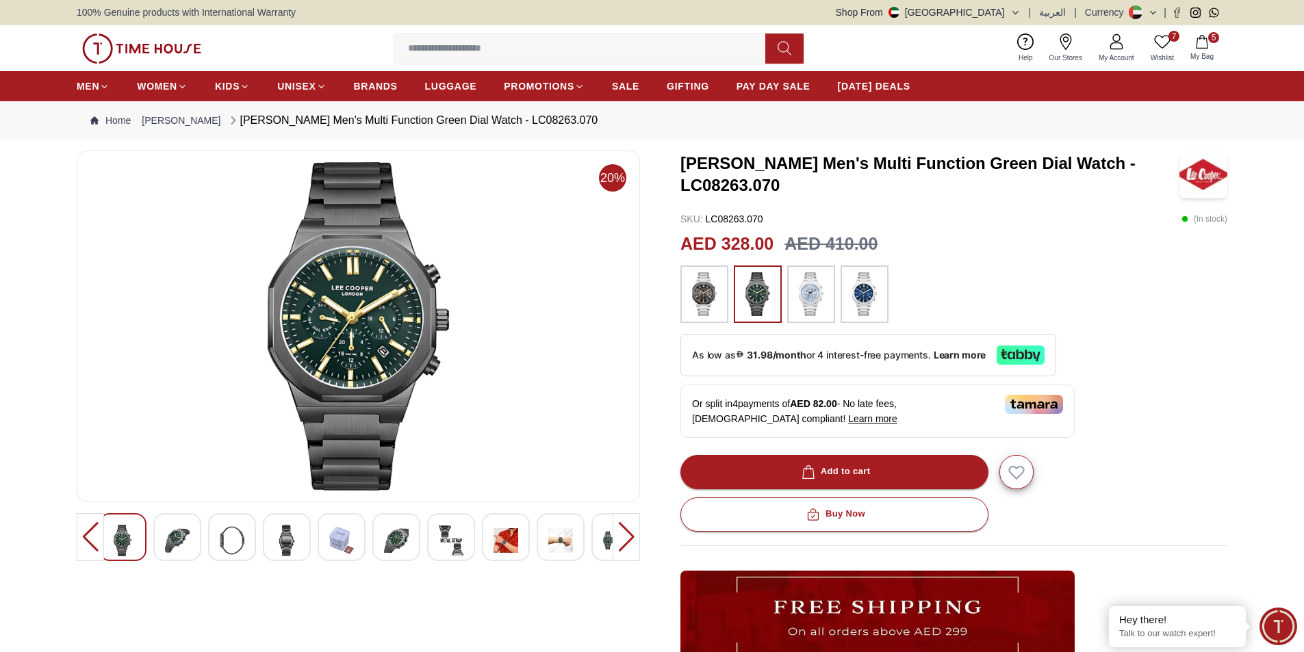
click at [815, 293] on img at bounding box center [811, 294] width 34 height 44
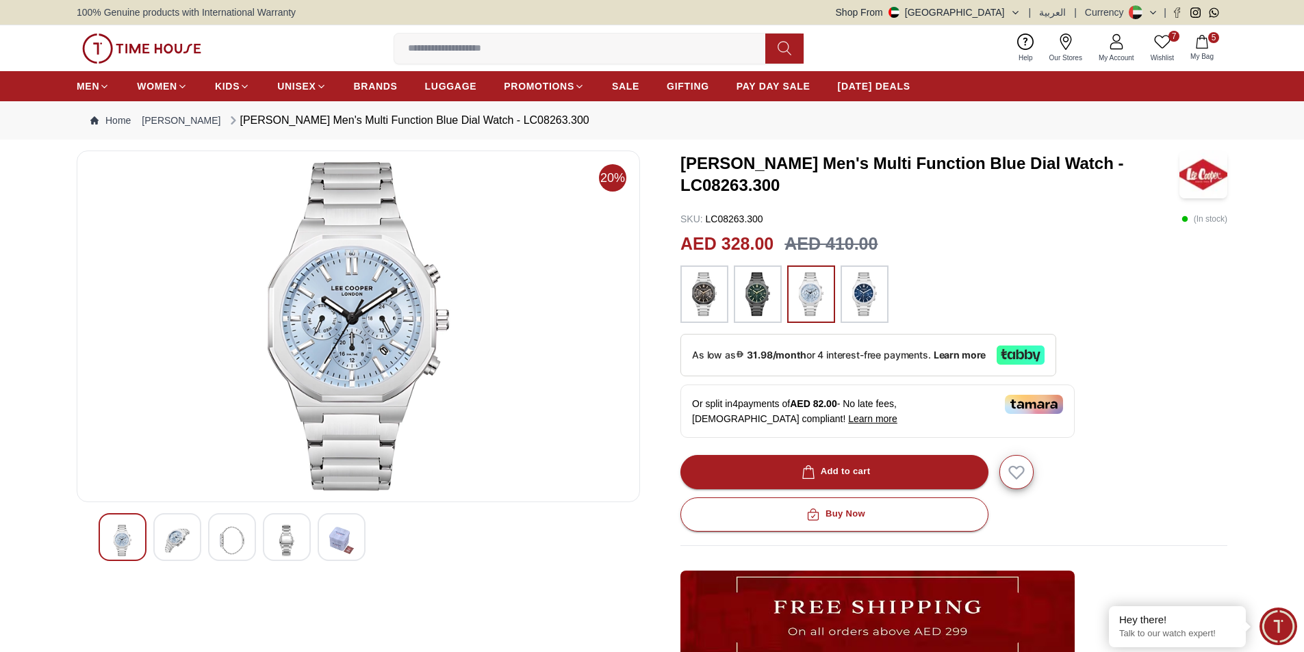
click at [870, 292] on img at bounding box center [865, 294] width 34 height 44
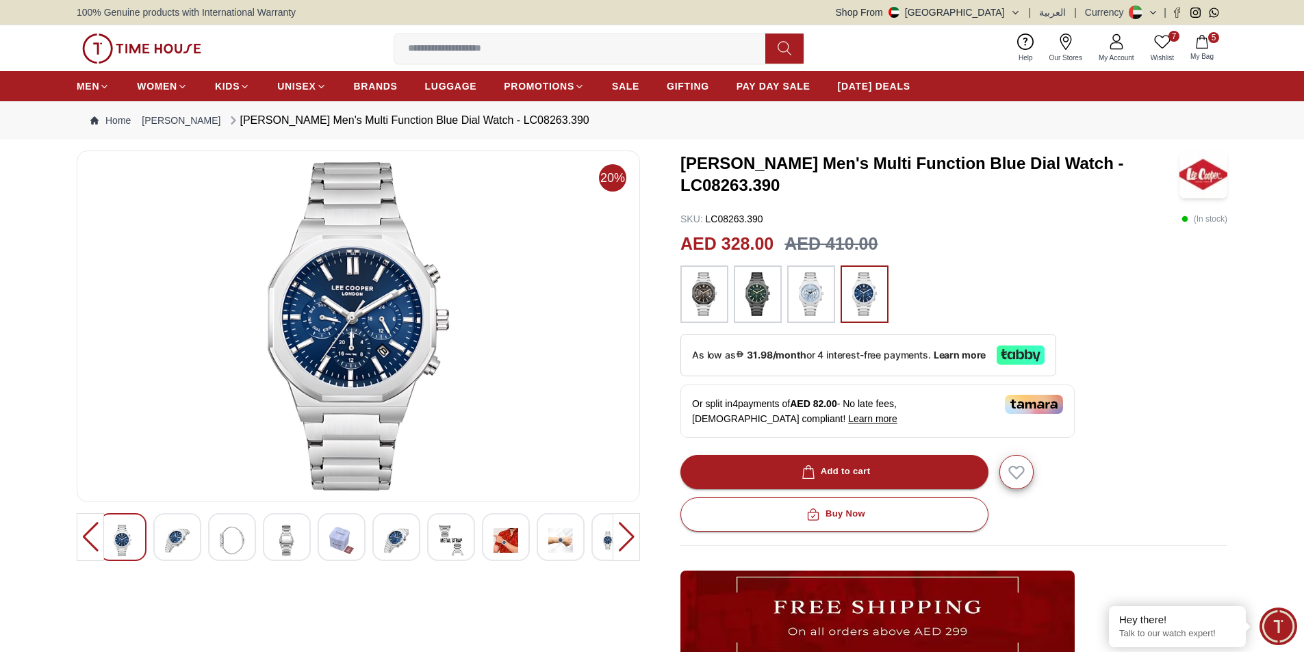
click at [811, 295] on img at bounding box center [811, 294] width 34 height 44
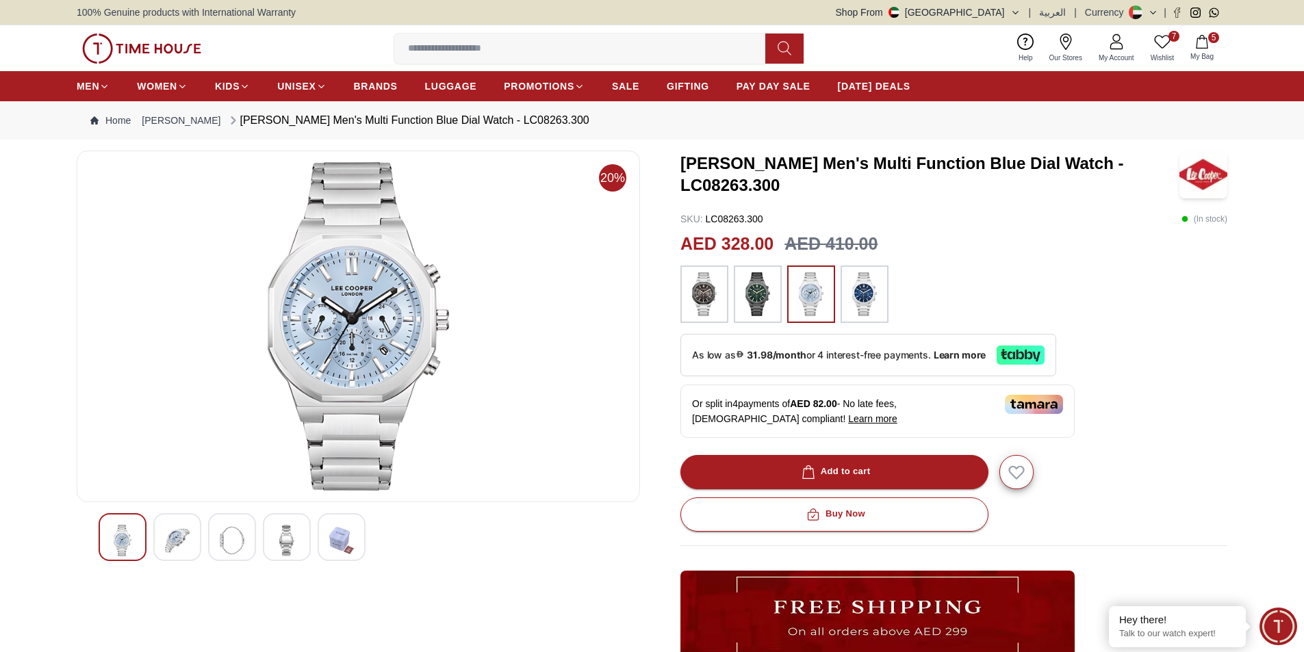
click at [368, 338] on img at bounding box center [358, 326] width 540 height 329
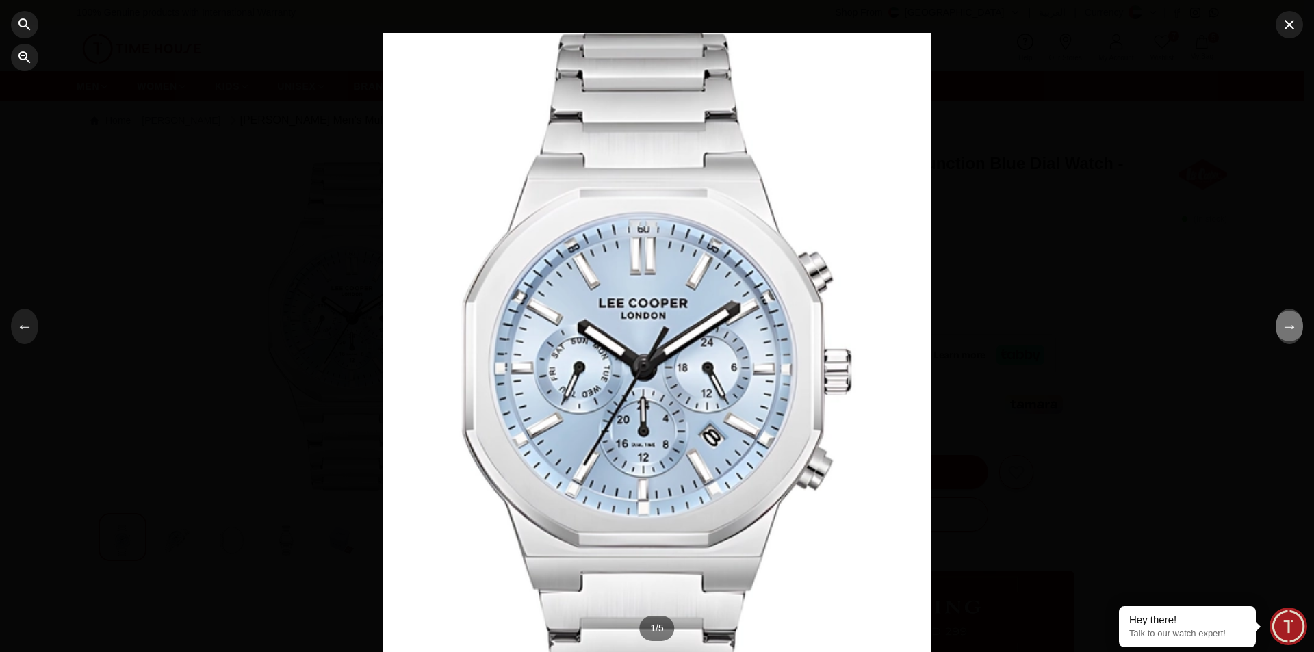
click at [1295, 329] on button "→" at bounding box center [1289, 327] width 27 height 36
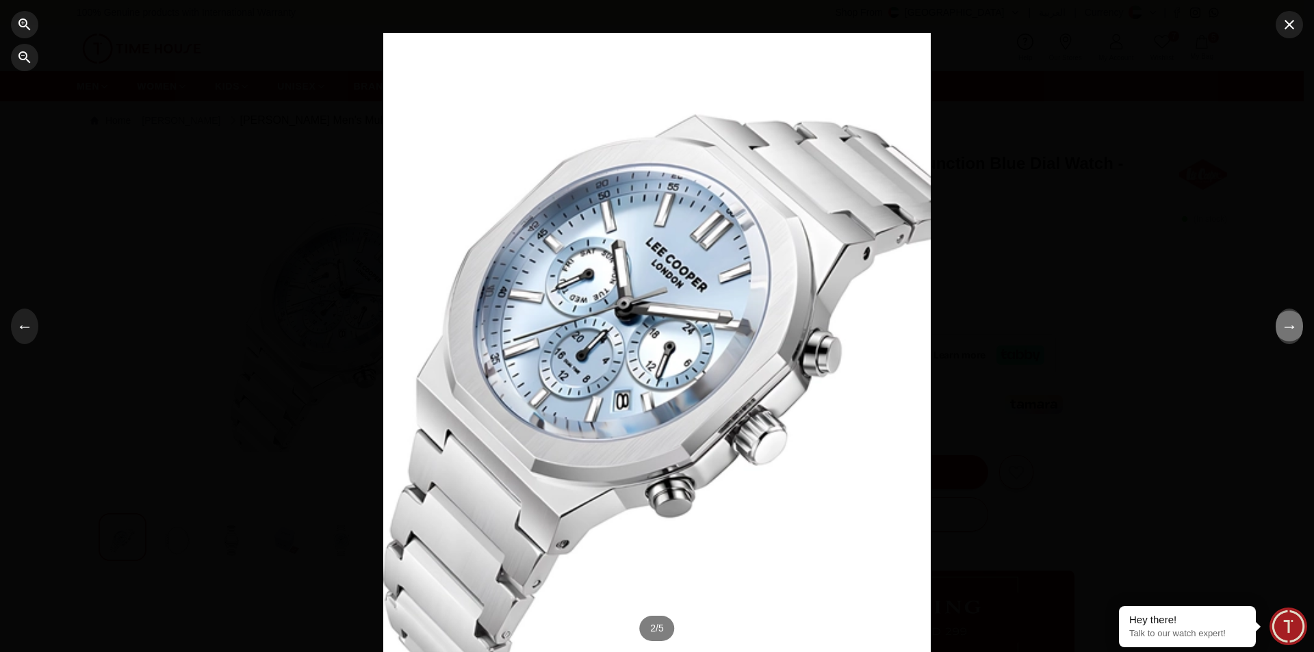
click at [1295, 329] on button "→" at bounding box center [1289, 327] width 27 height 36
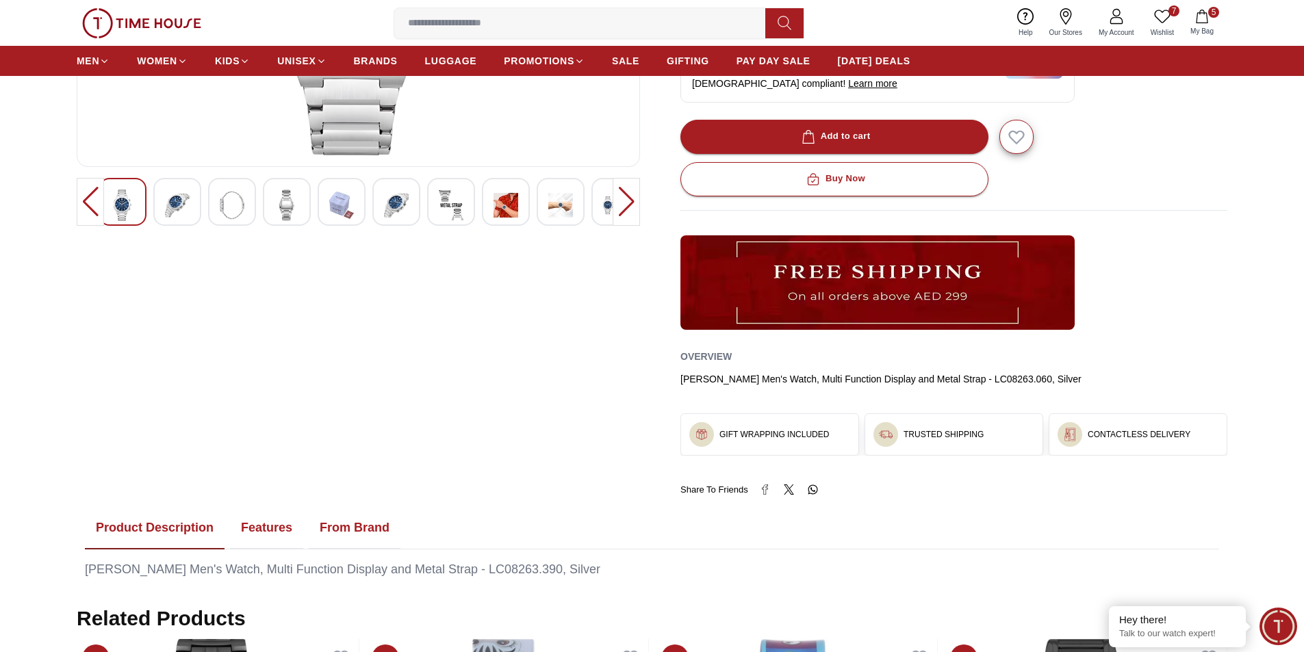
scroll to position [137, 0]
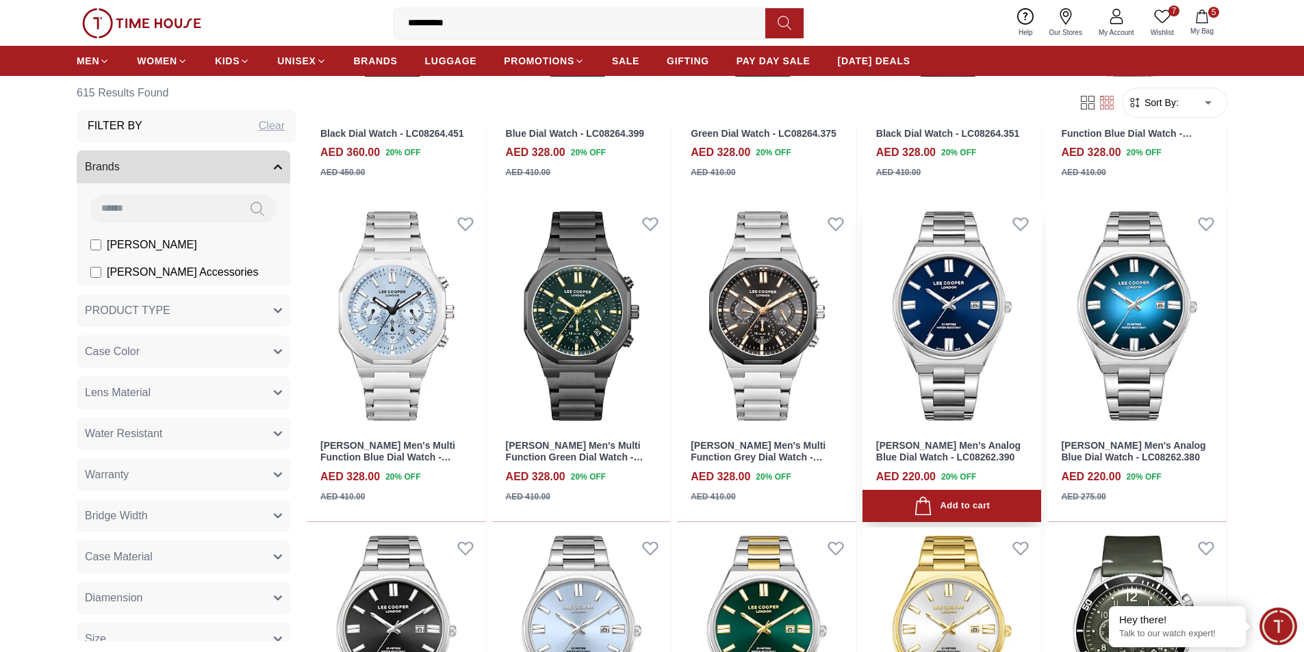
scroll to position [616, 0]
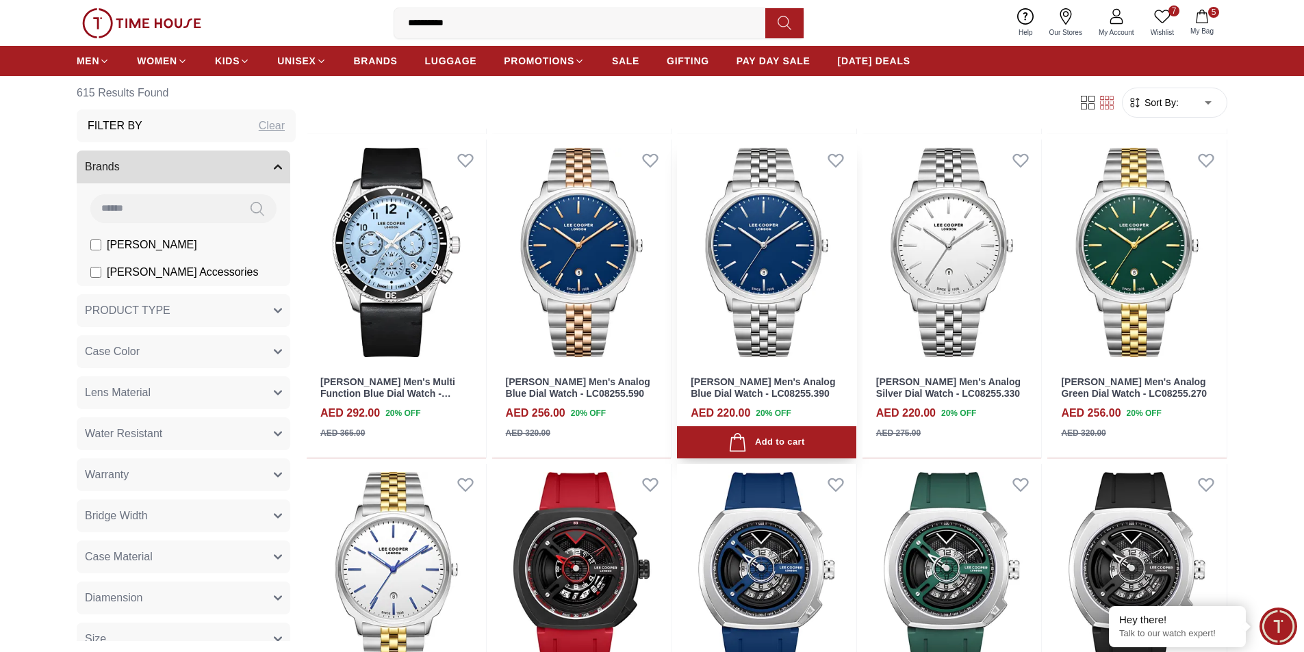
scroll to position [1301, 0]
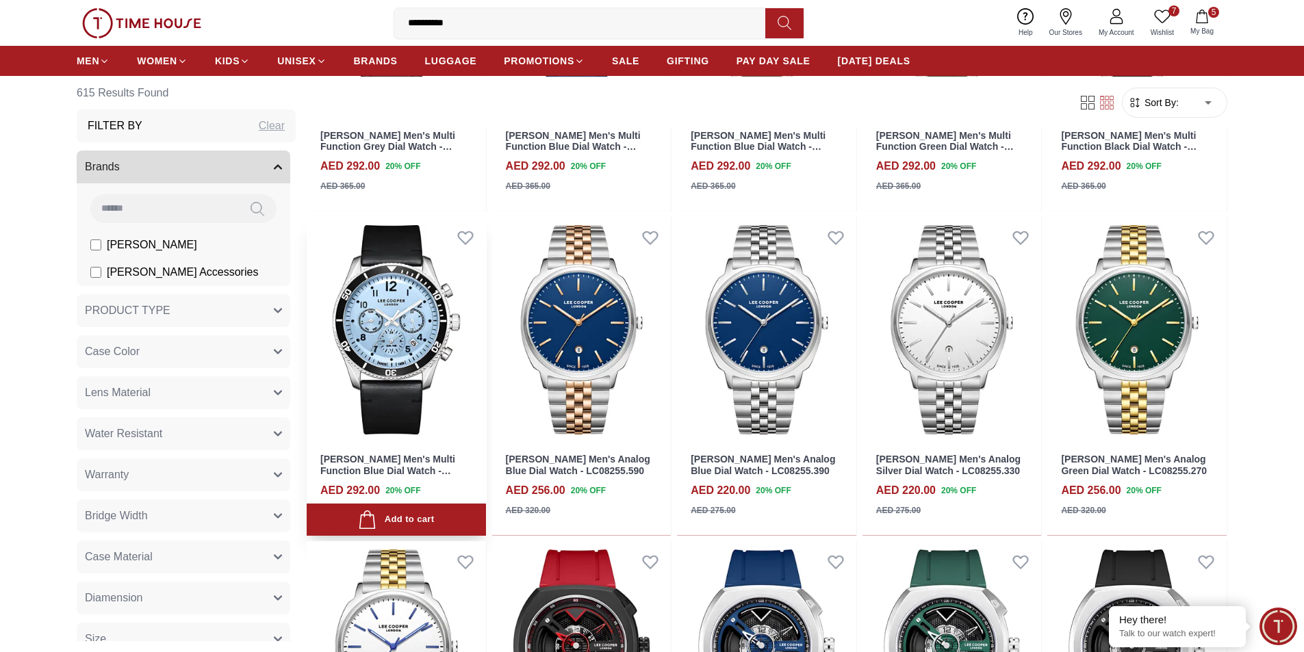
click at [393, 317] on img at bounding box center [396, 330] width 179 height 226
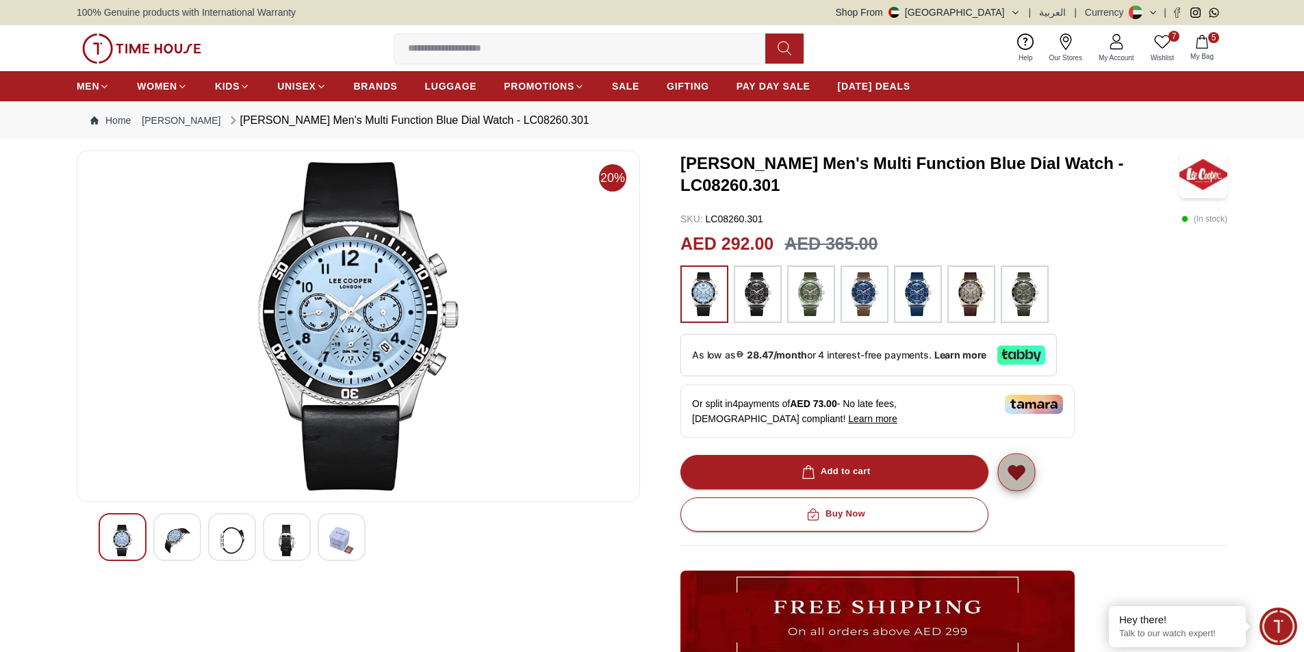
click at [1016, 473] on icon "button" at bounding box center [1016, 473] width 16 height 14
click at [365, 294] on img at bounding box center [358, 326] width 540 height 329
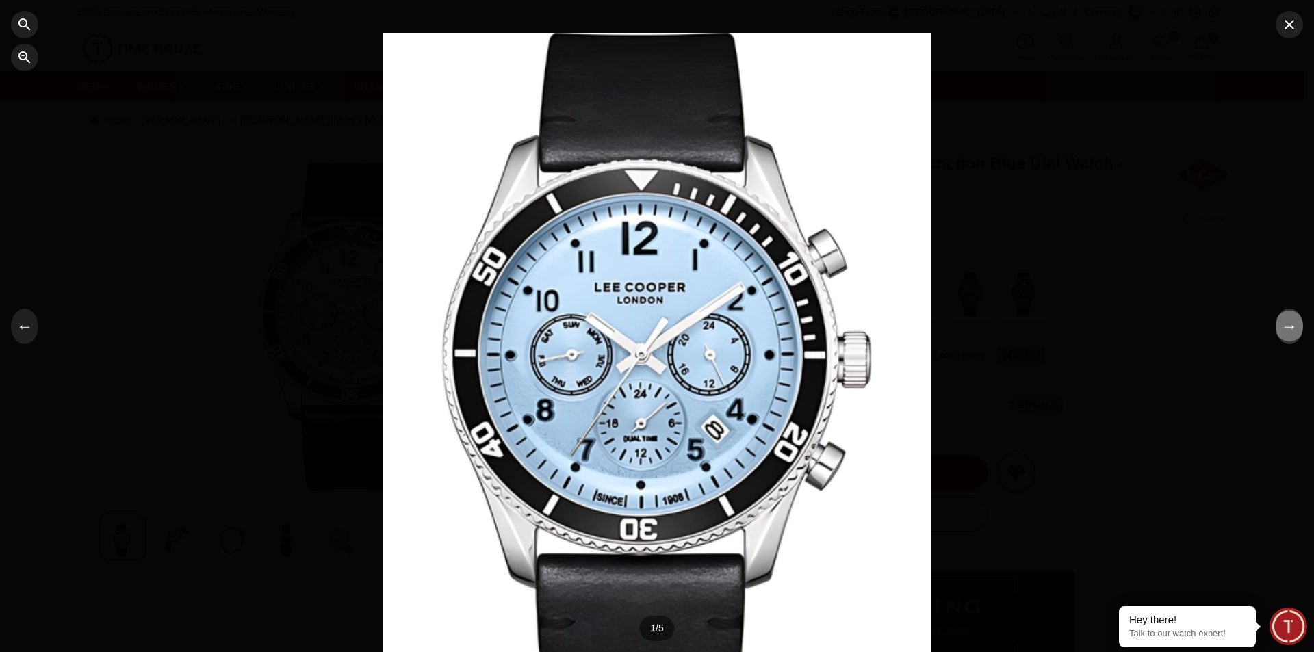
click at [1293, 332] on button "→" at bounding box center [1289, 327] width 27 height 36
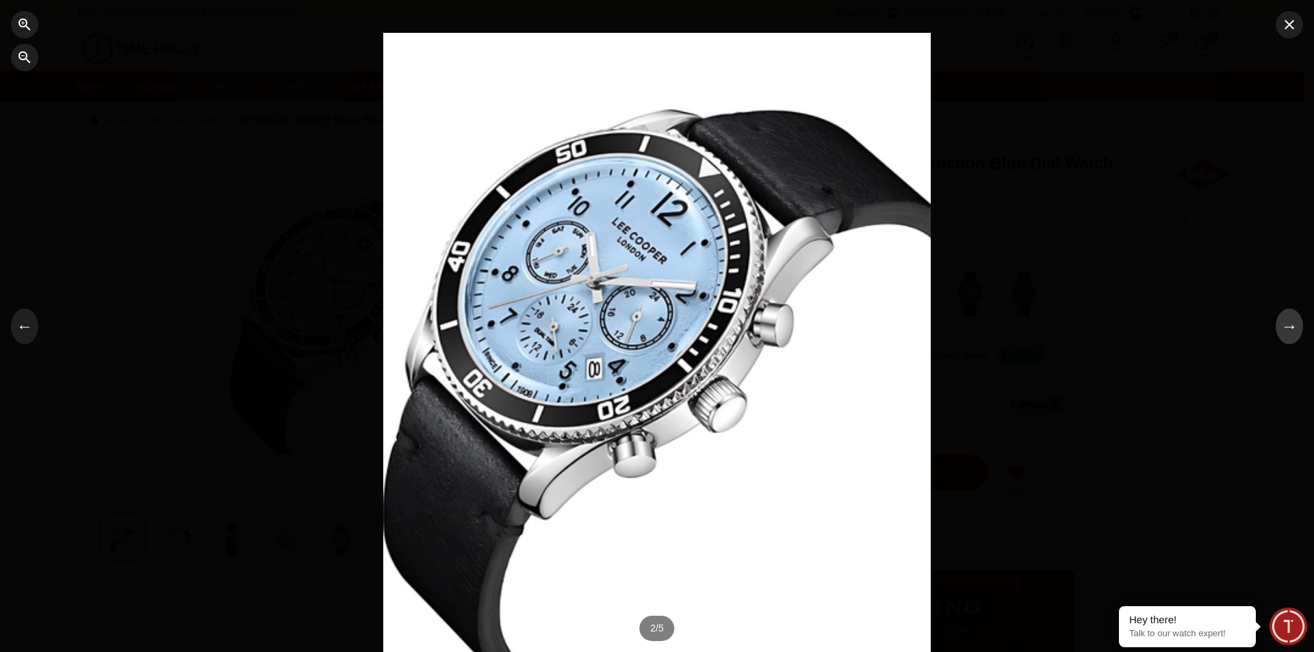
click at [1293, 332] on button "→" at bounding box center [1289, 327] width 27 height 36
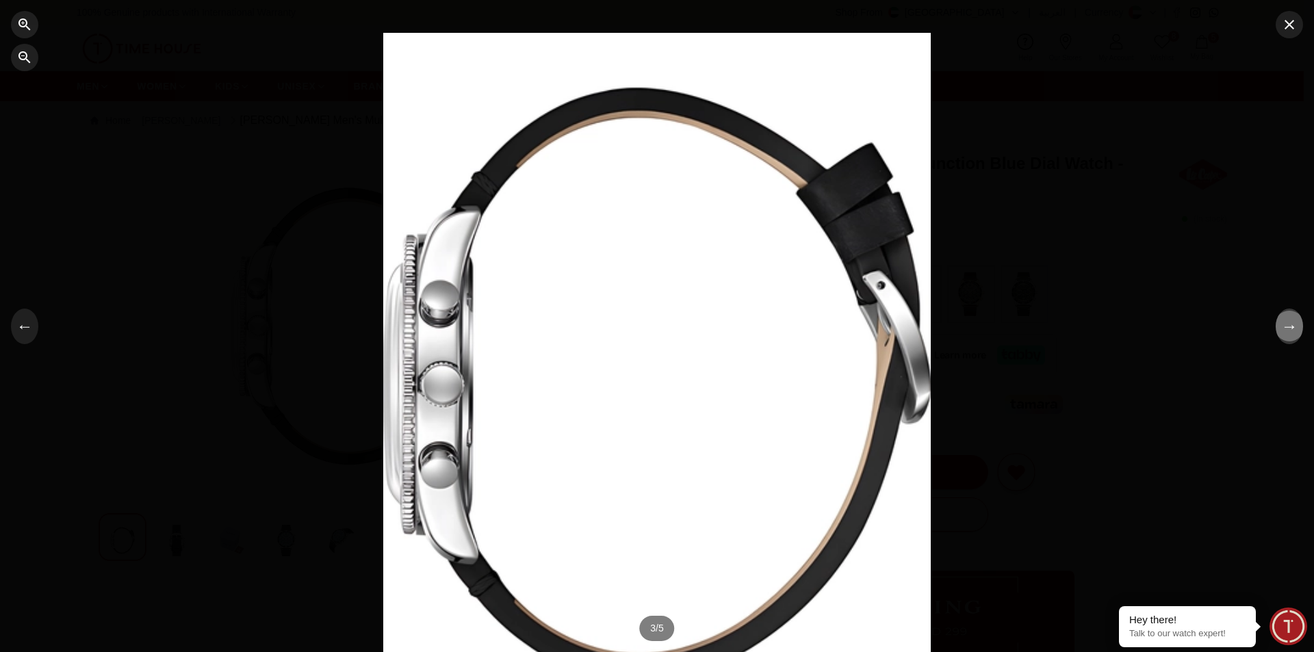
click at [1293, 332] on button "→" at bounding box center [1289, 327] width 27 height 36
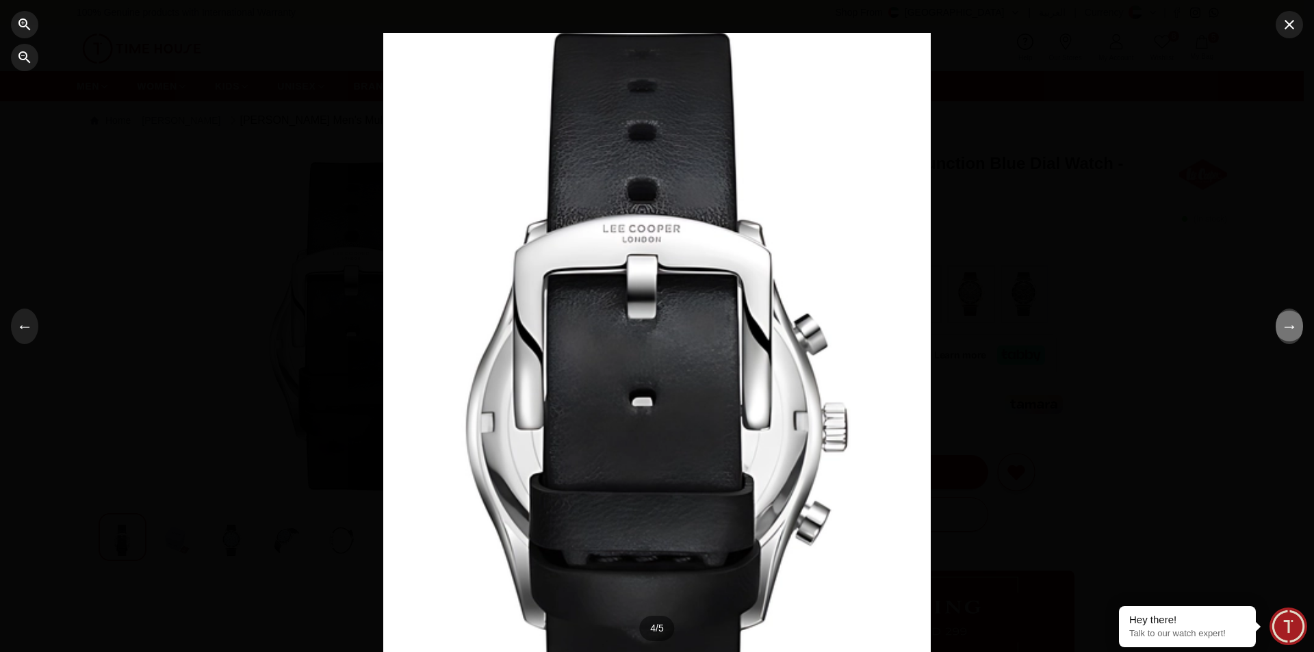
click at [1293, 332] on button "→" at bounding box center [1289, 327] width 27 height 36
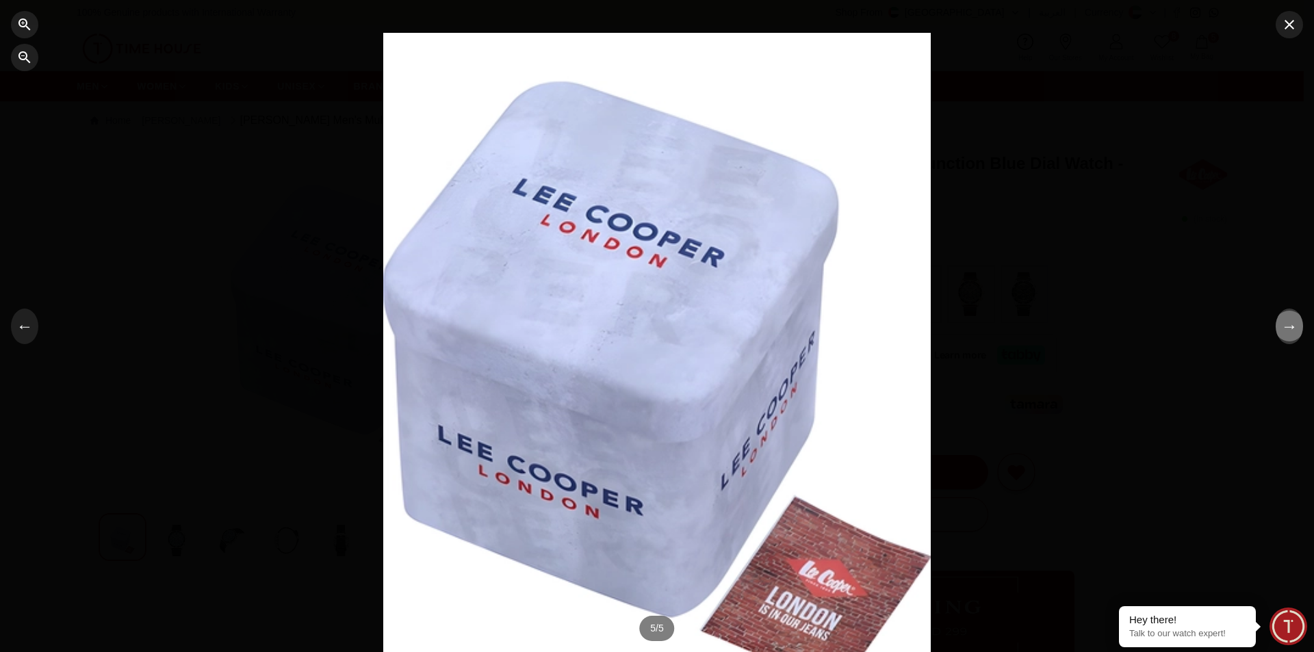
click at [1293, 332] on button "→" at bounding box center [1289, 327] width 27 height 36
